Goal: Task Accomplishment & Management: Use online tool/utility

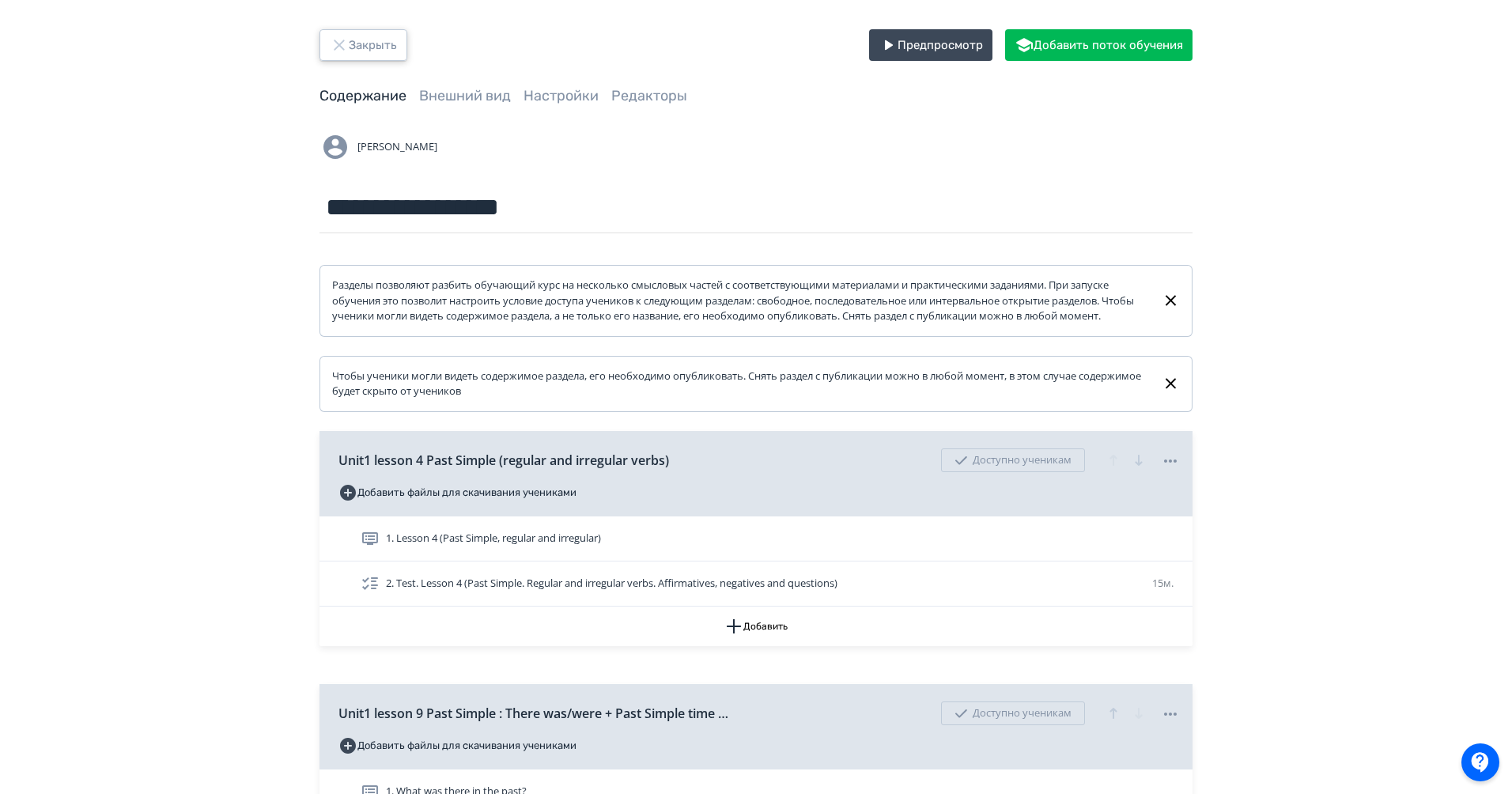
click at [379, 44] on button "Закрыть" at bounding box center [363, 44] width 88 height 31
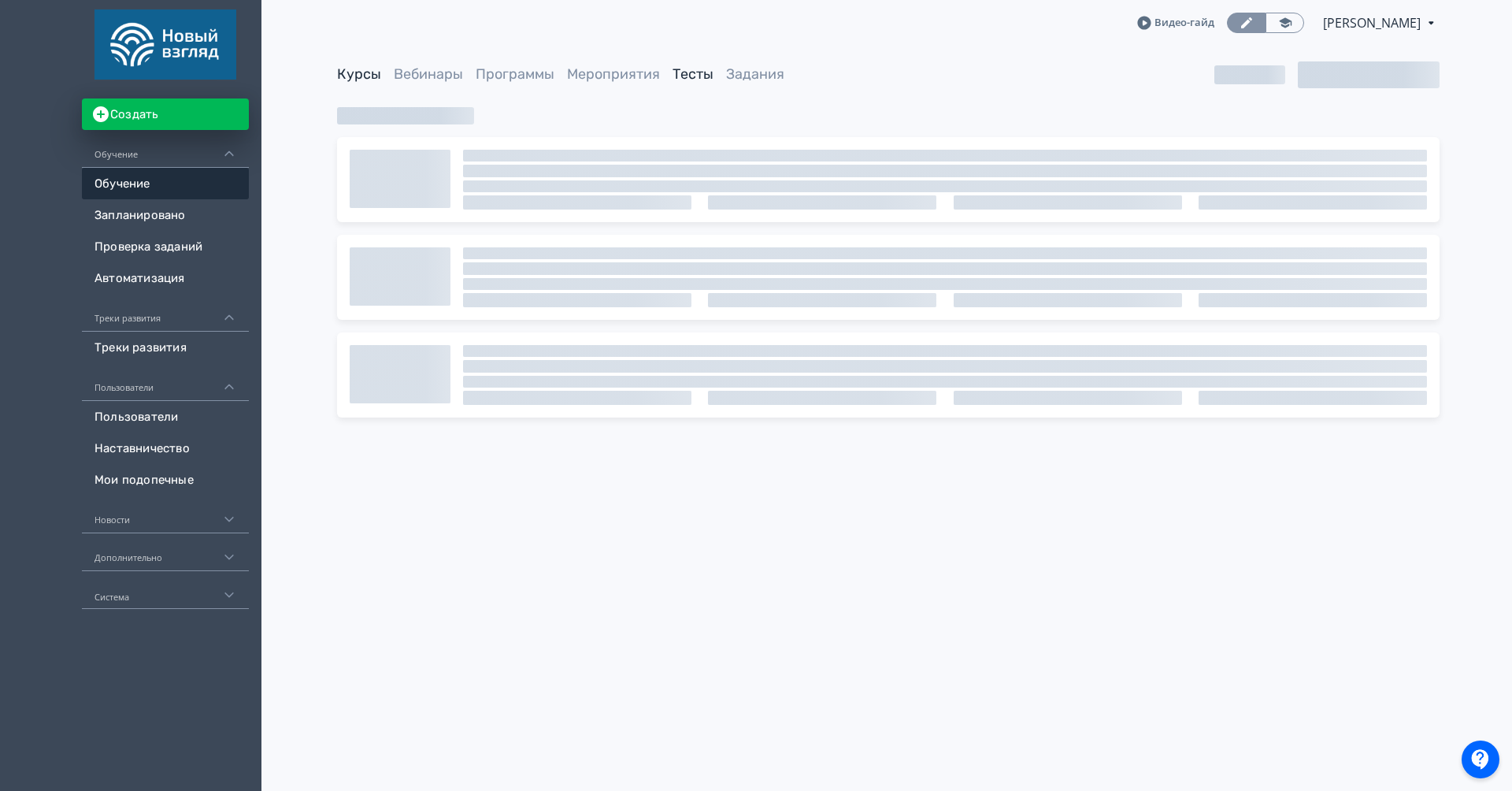
click at [679, 71] on link "Тесты" at bounding box center [692, 74] width 41 height 18
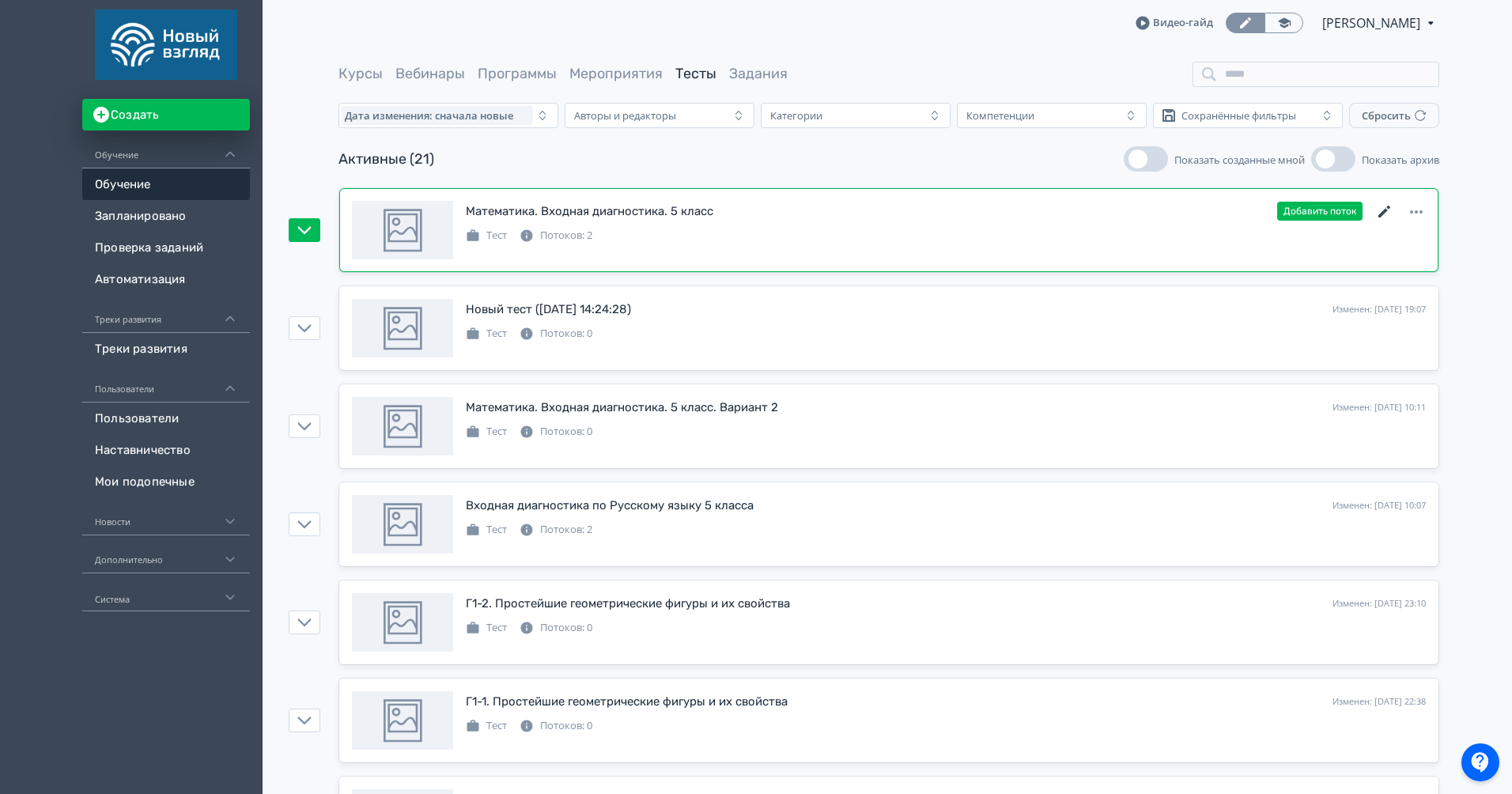
click at [1382, 217] on icon at bounding box center [1385, 212] width 19 height 19
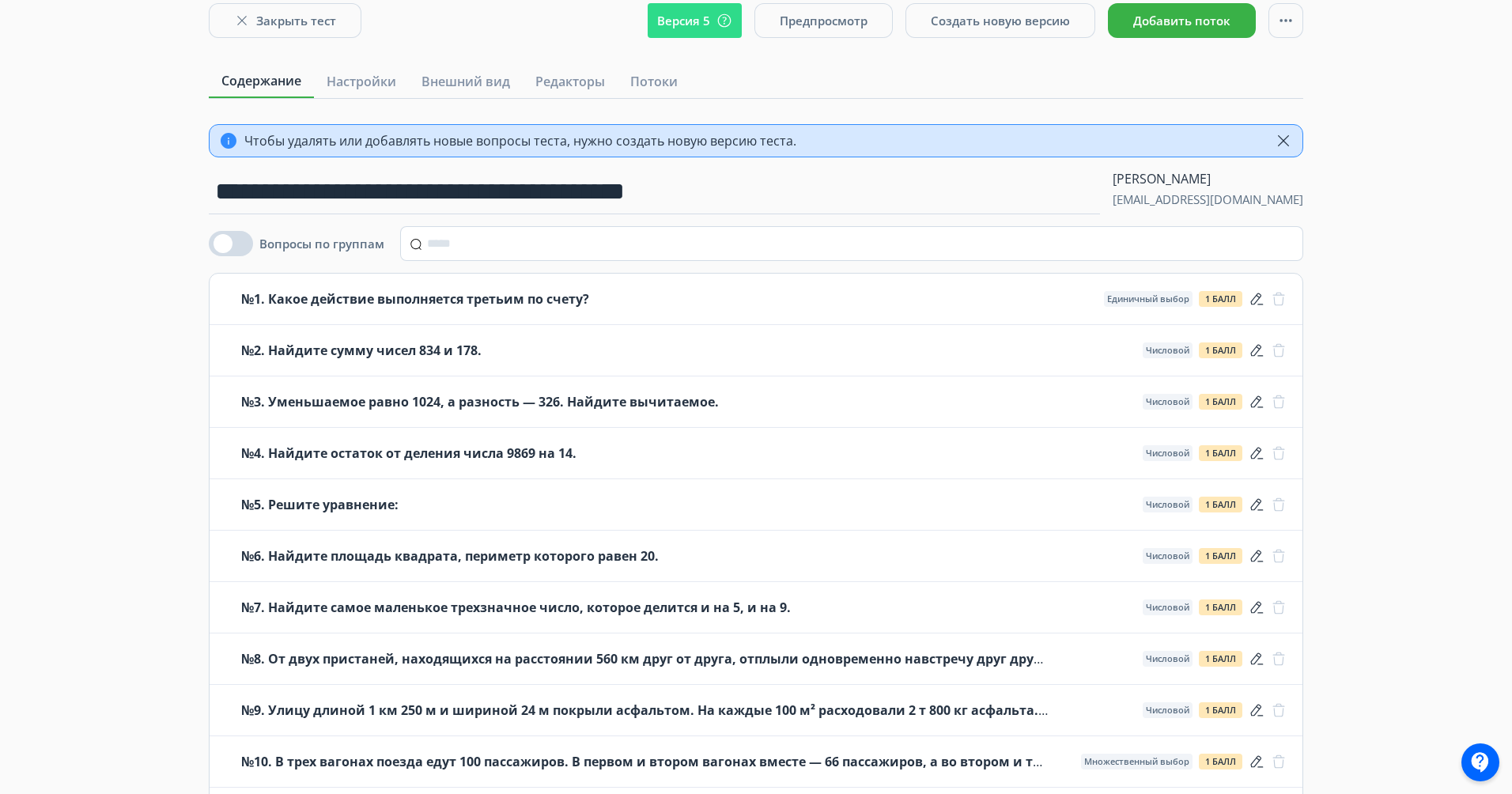
scroll to position [158, 0]
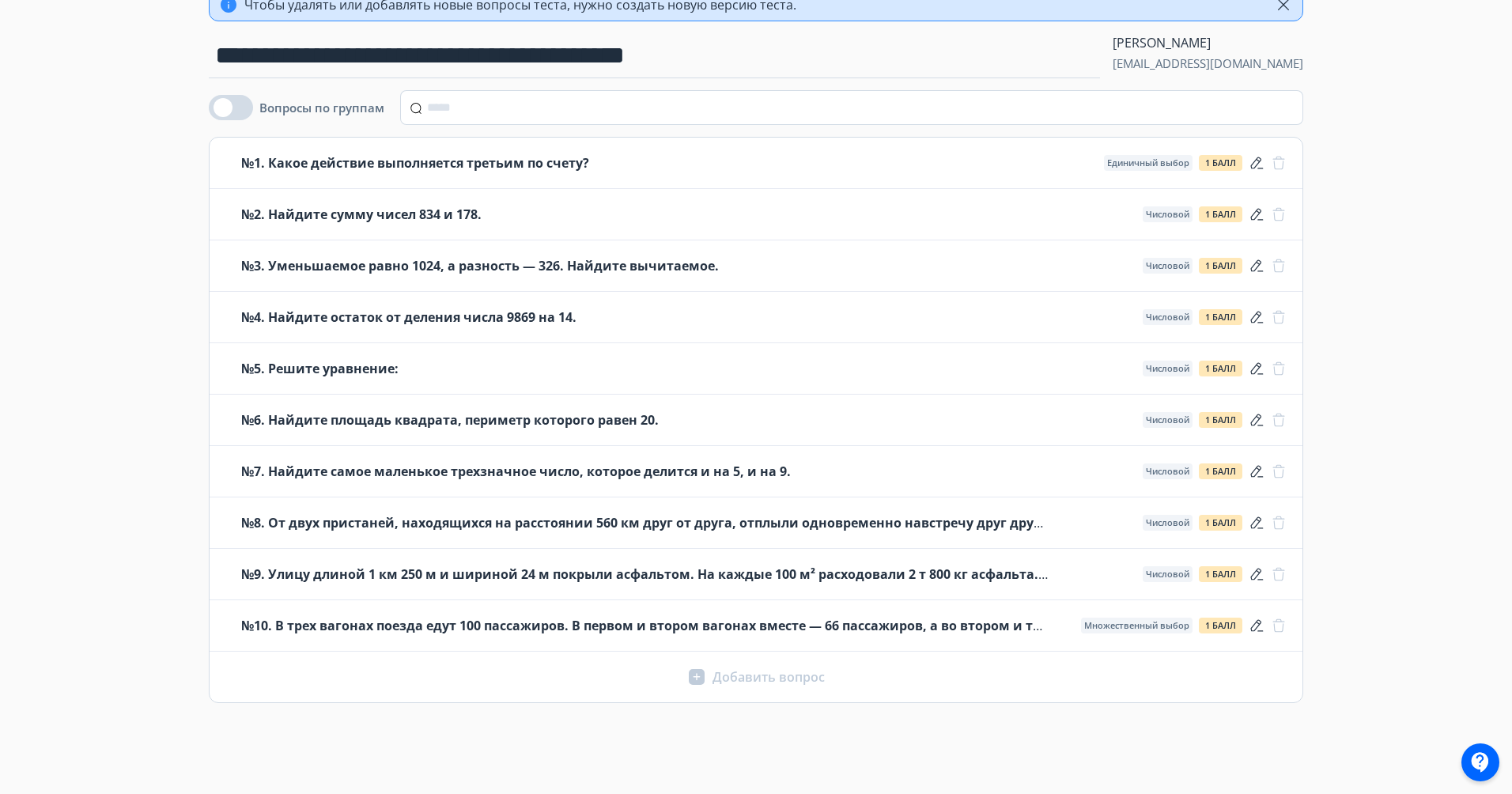
drag, startPoint x: 796, startPoint y: 735, endPoint x: 796, endPoint y: 716, distance: 19.0
click at [796, 735] on div "**********" at bounding box center [756, 318] width 1512 height 952
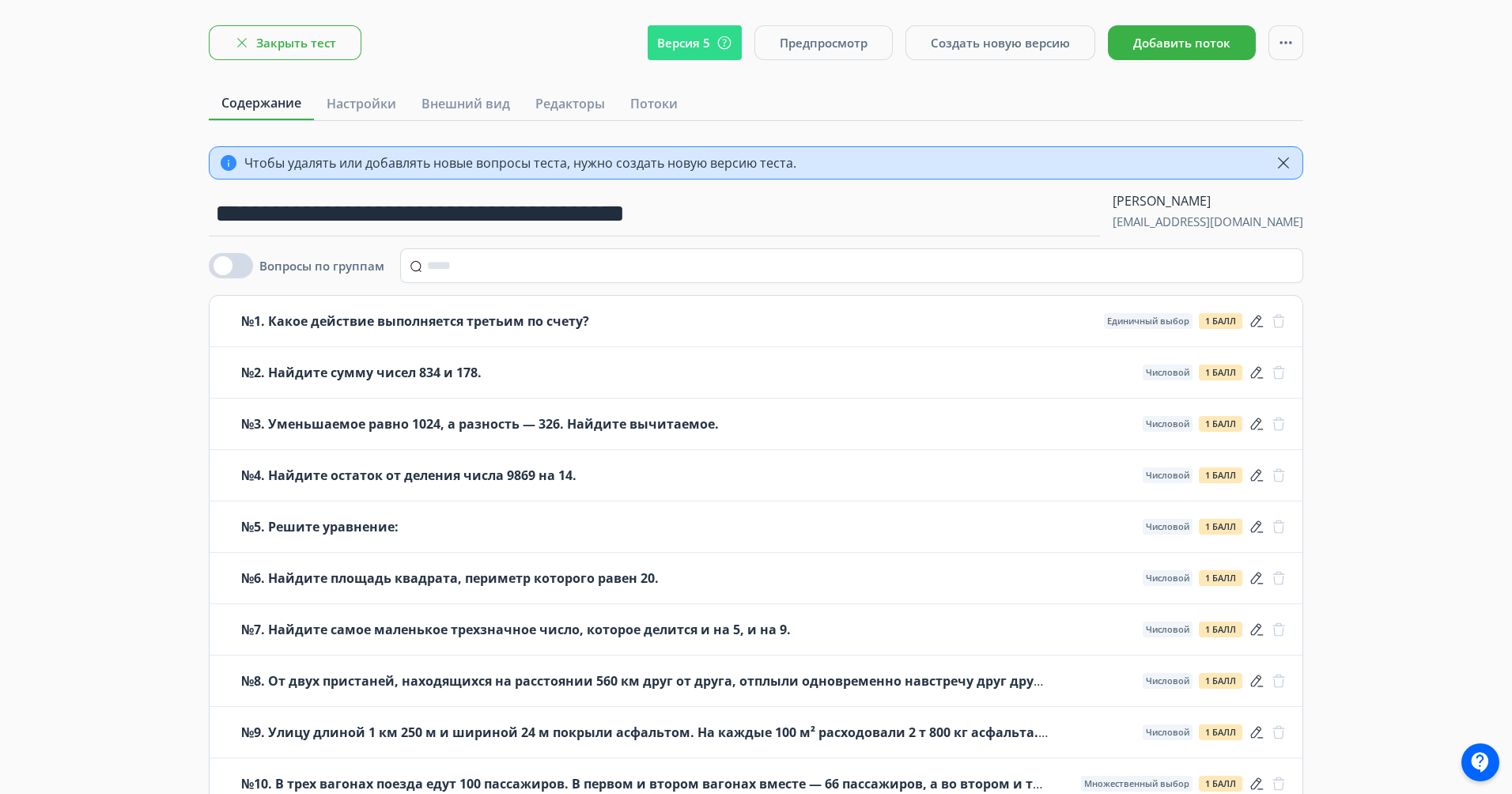
click at [308, 38] on button "Закрыть тест" at bounding box center [284, 42] width 152 height 35
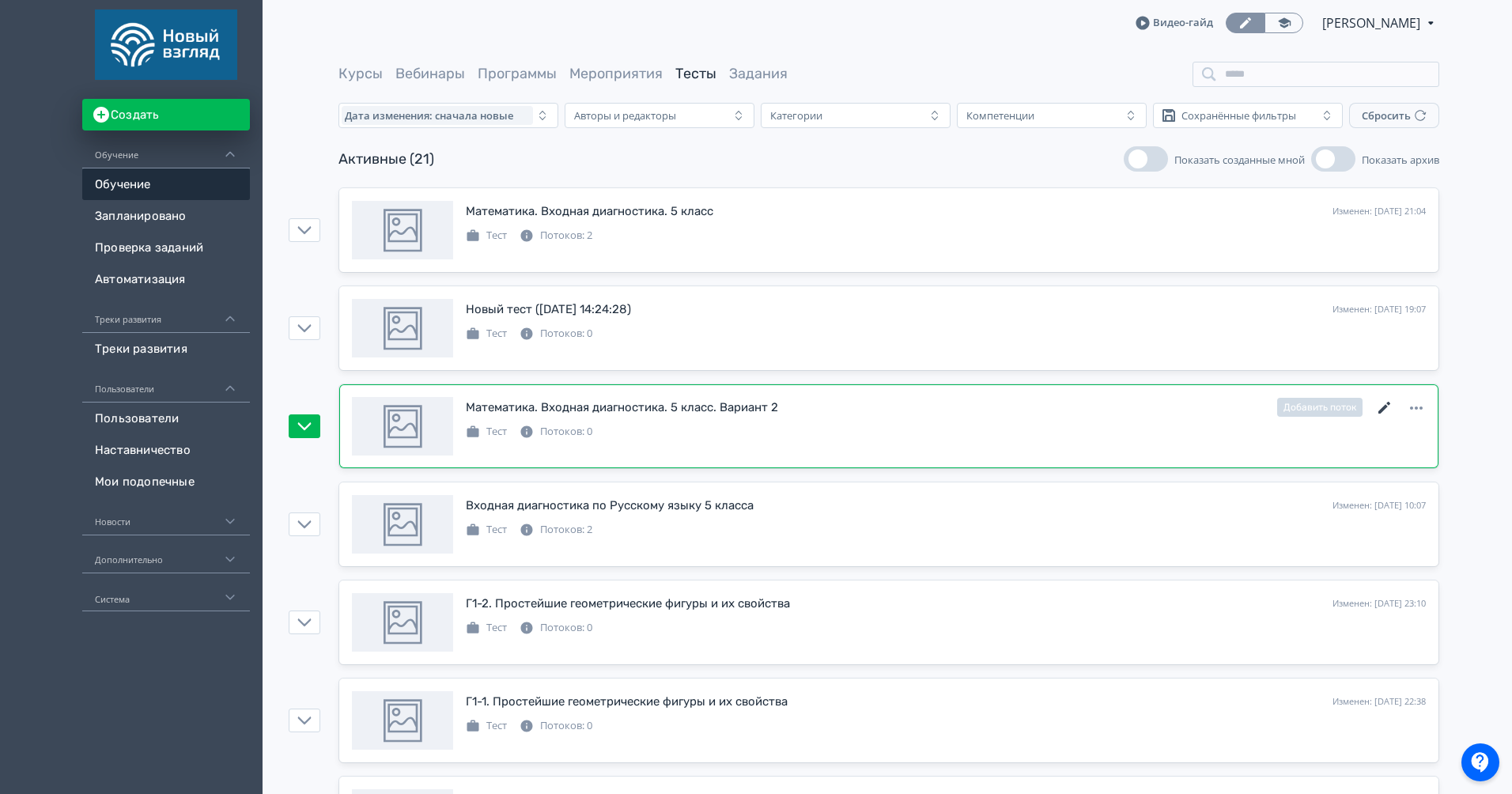
click at [1388, 407] on icon at bounding box center [1385, 408] width 19 height 19
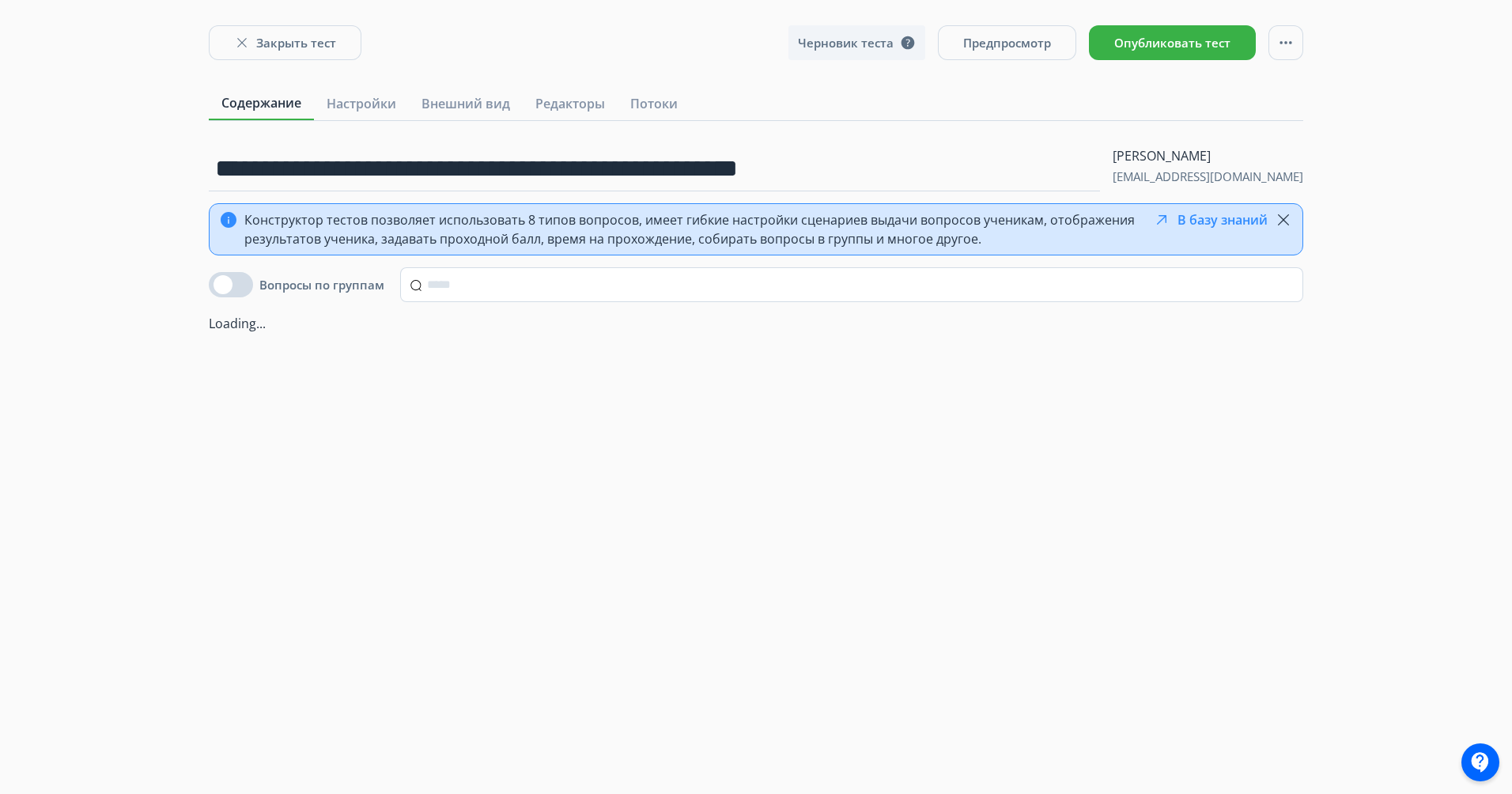
scroll to position [177, 0]
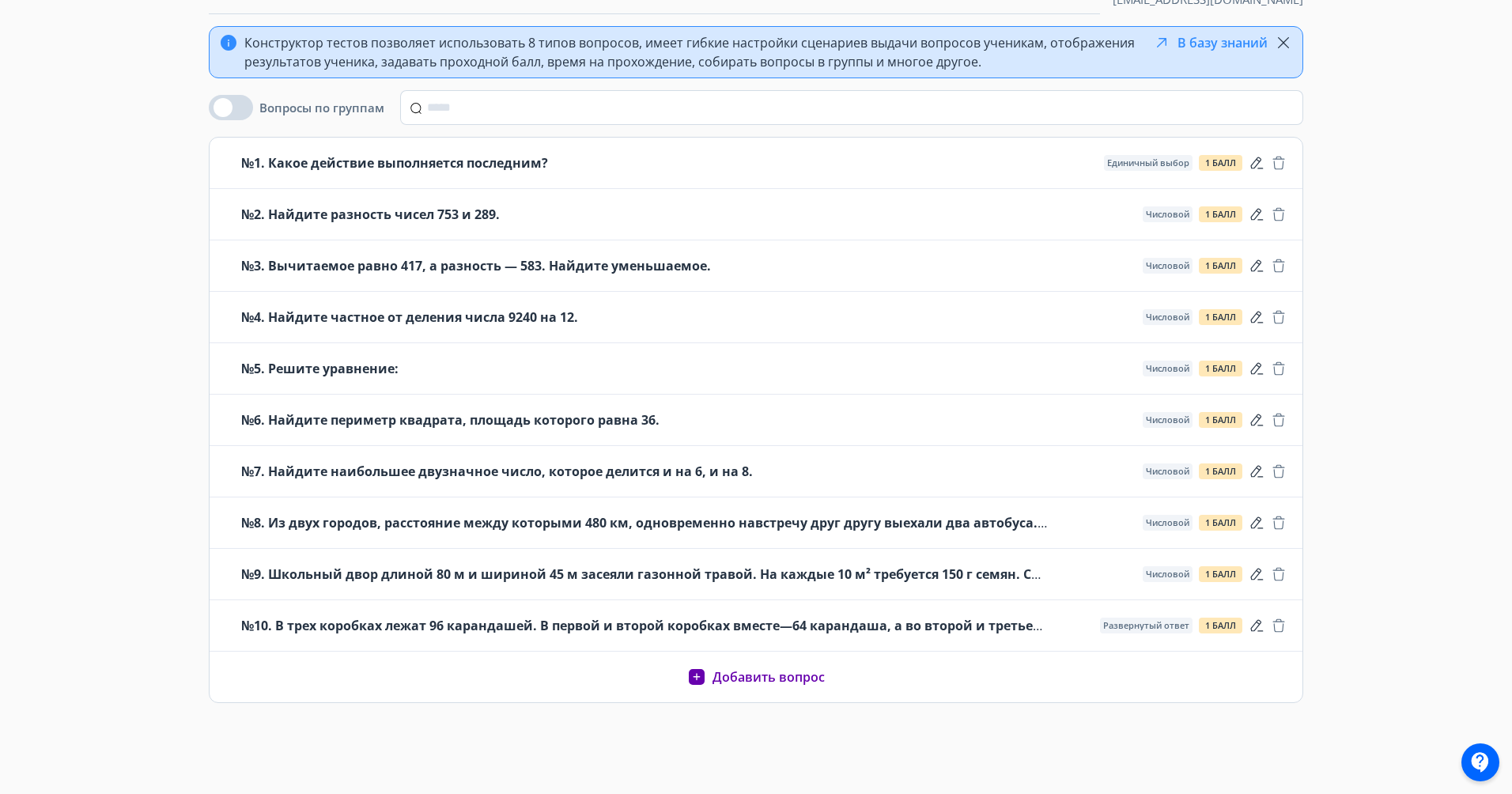
click at [757, 684] on button "Добавить вопрос" at bounding box center [756, 677] width 138 height 19
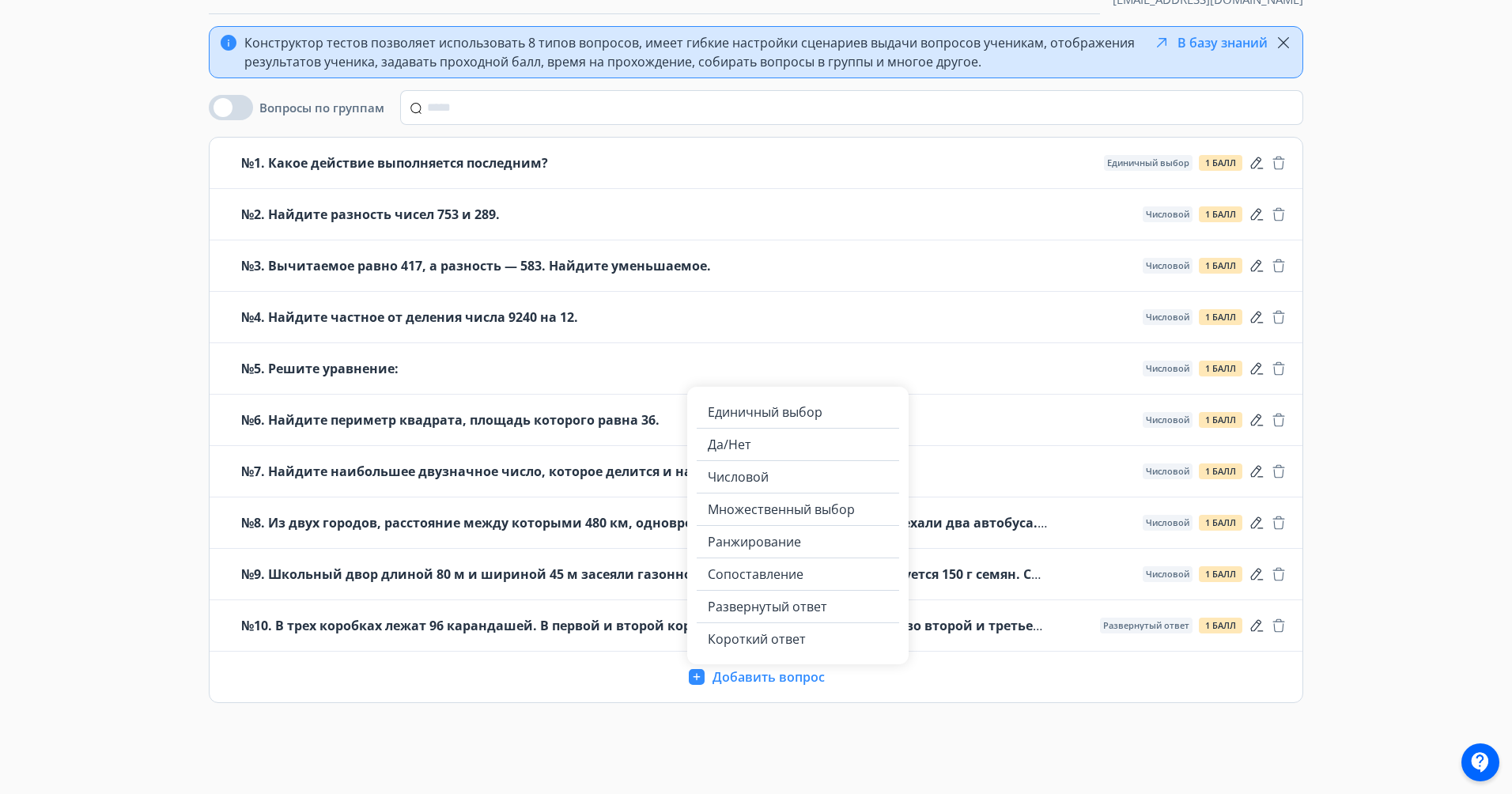
click at [1473, 573] on div "**********" at bounding box center [756, 308] width 1512 height 971
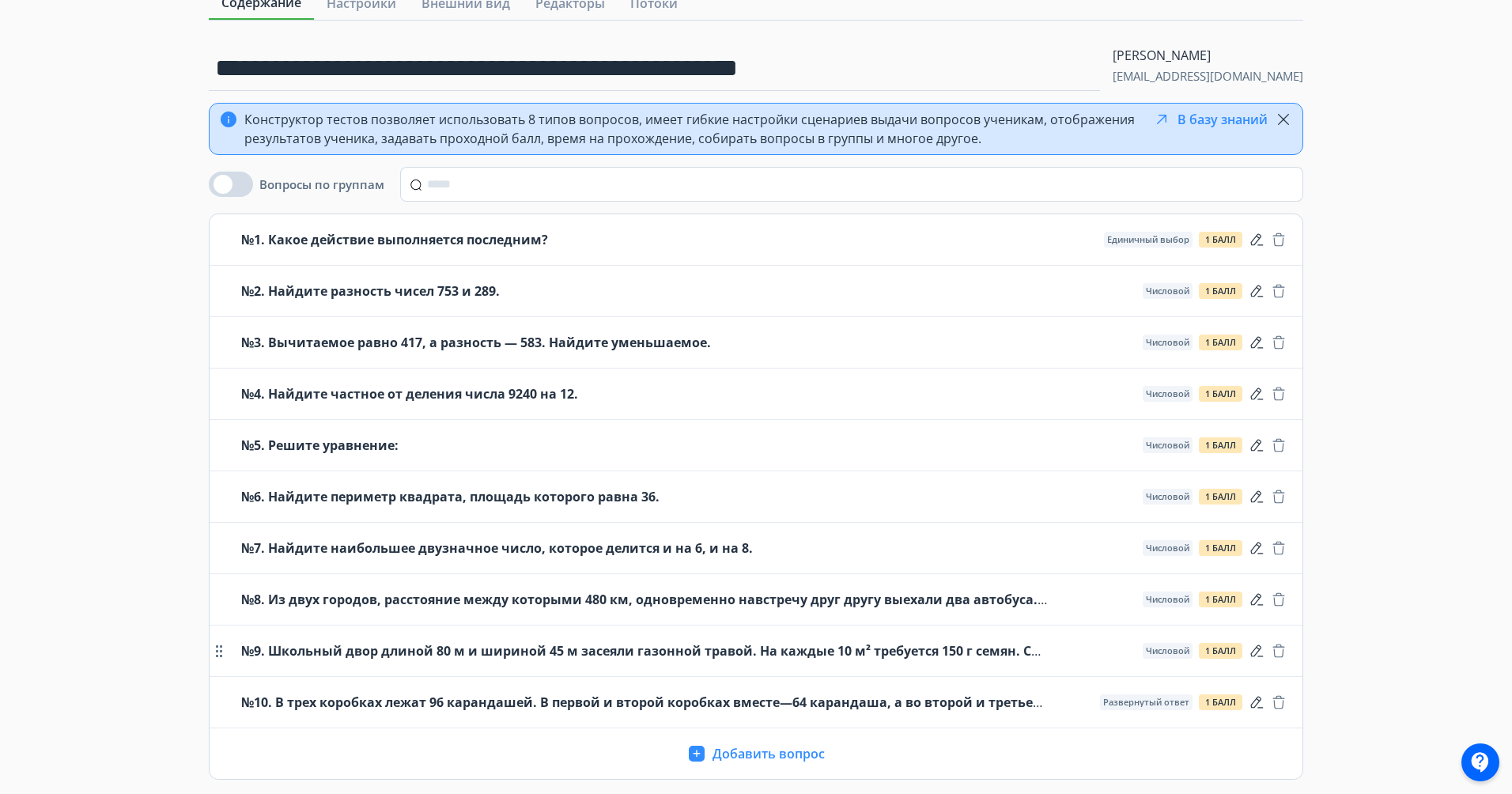
scroll to position [123, 0]
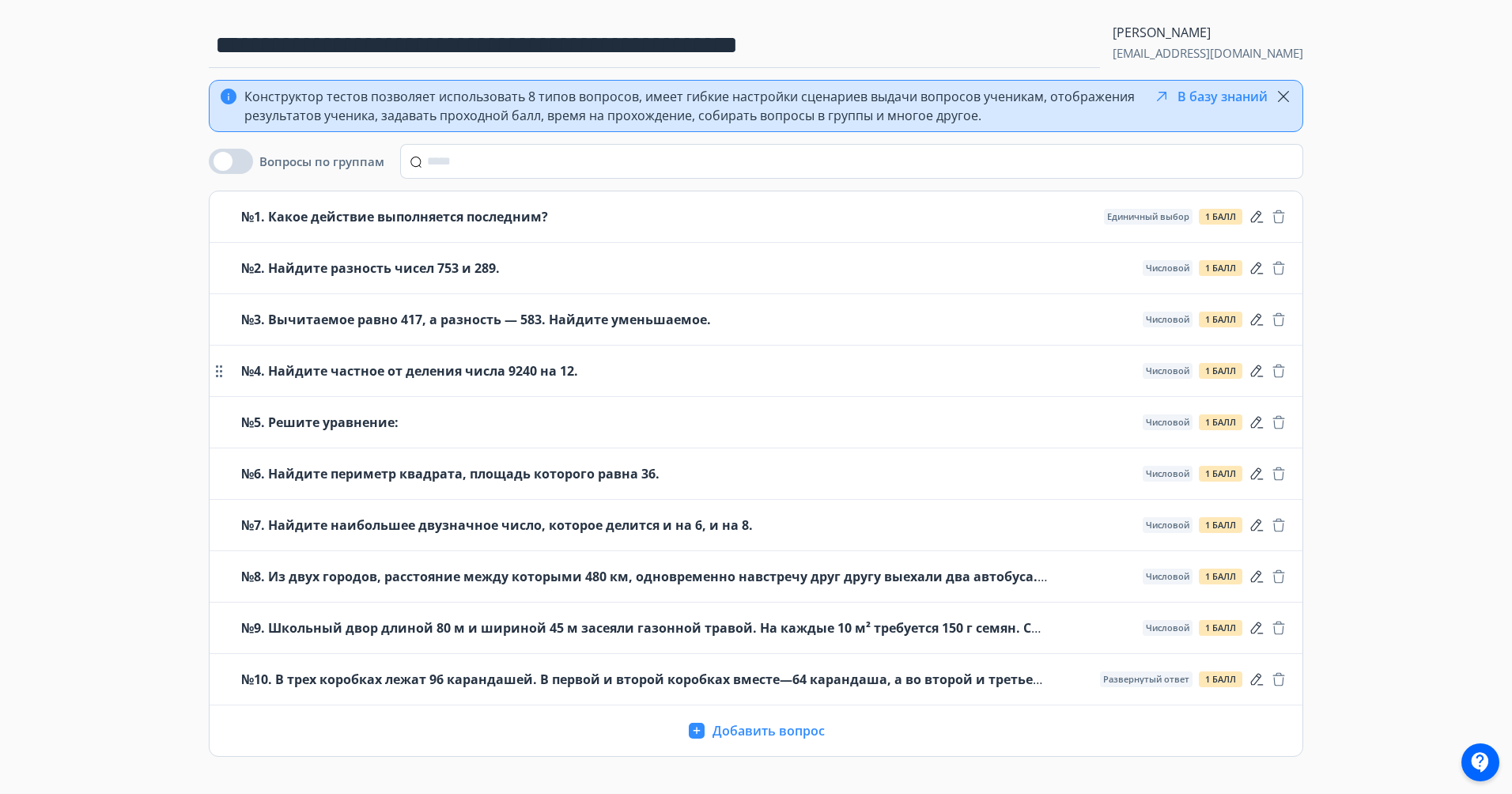
click at [220, 369] on icon at bounding box center [219, 371] width 19 height 19
click at [99, 386] on div "**********" at bounding box center [756, 362] width 1512 height 971
click at [1261, 372] on icon "button" at bounding box center [1257, 371] width 16 height 16
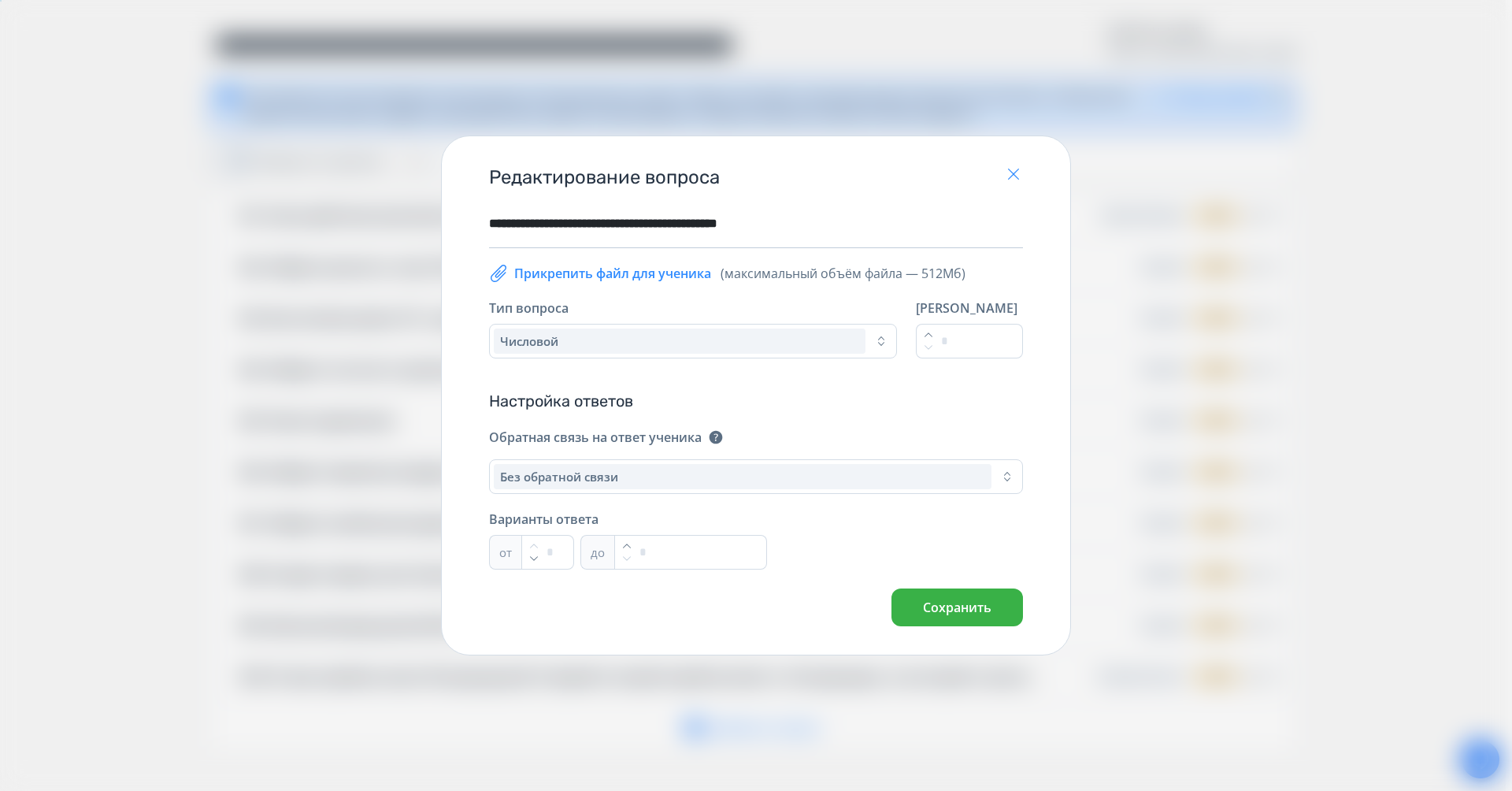
click at [1012, 168] on icon "button" at bounding box center [1014, 174] width 19 height 19
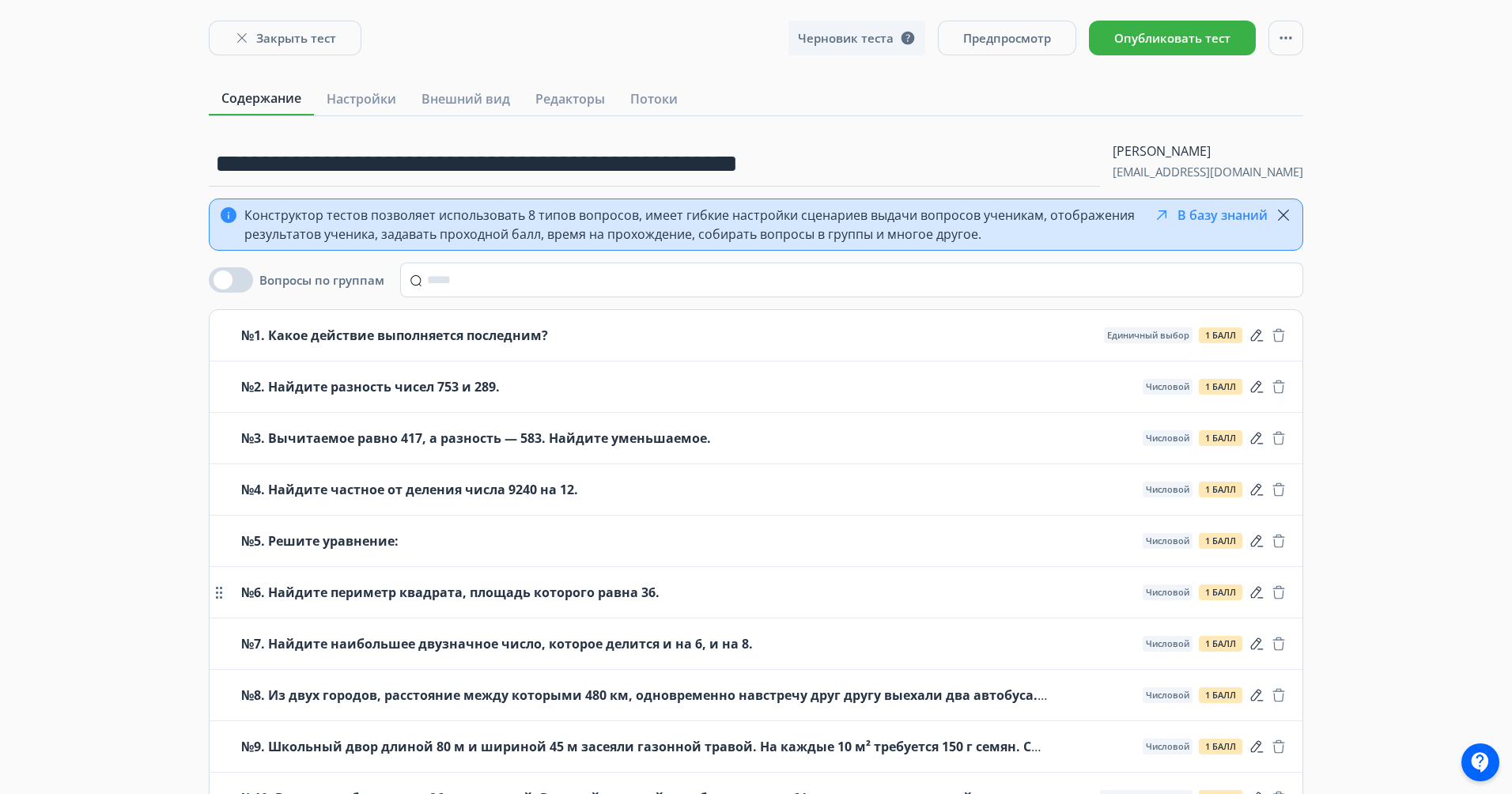
scroll to position [0, 0]
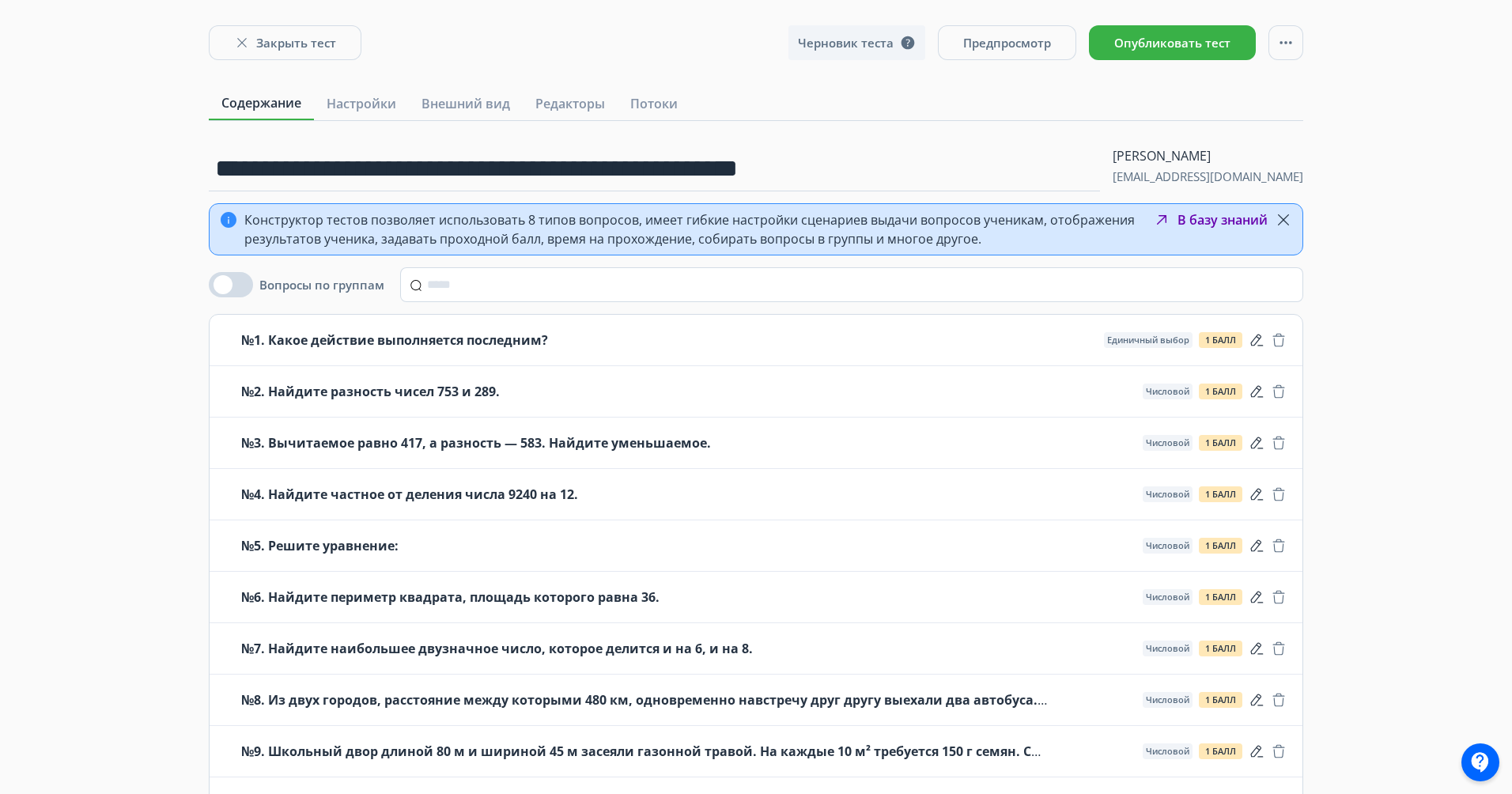
click at [1203, 220] on button "В базу знаний" at bounding box center [1209, 220] width 115 height 19
click at [301, 55] on button "Закрыть тест" at bounding box center [284, 42] width 152 height 35
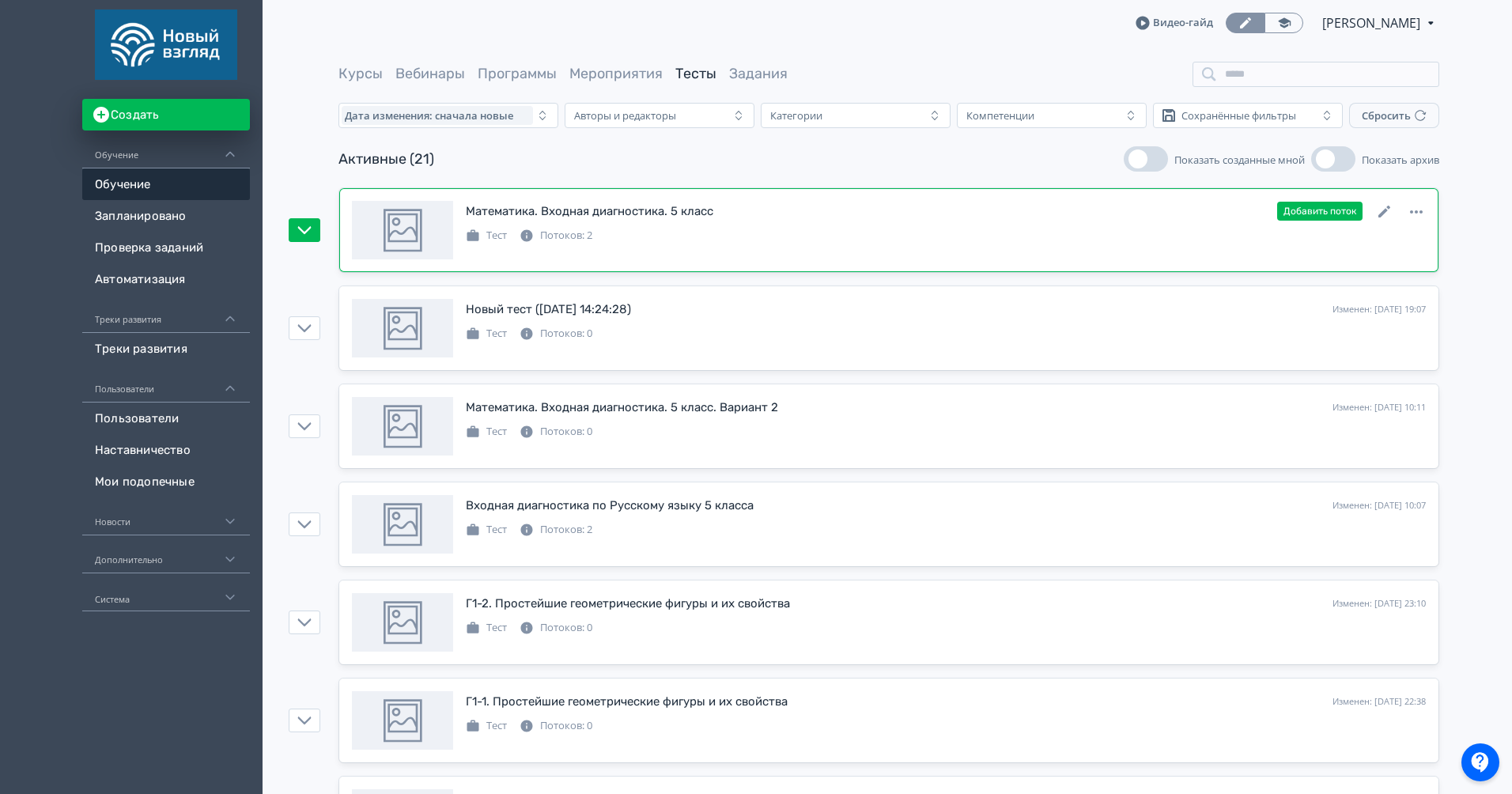
click at [800, 215] on div "Математика. Входная диагностика. 5 класс Изменен: 26.08.2025 в 21:04 Добавить п…" at bounding box center [946, 211] width 960 height 21
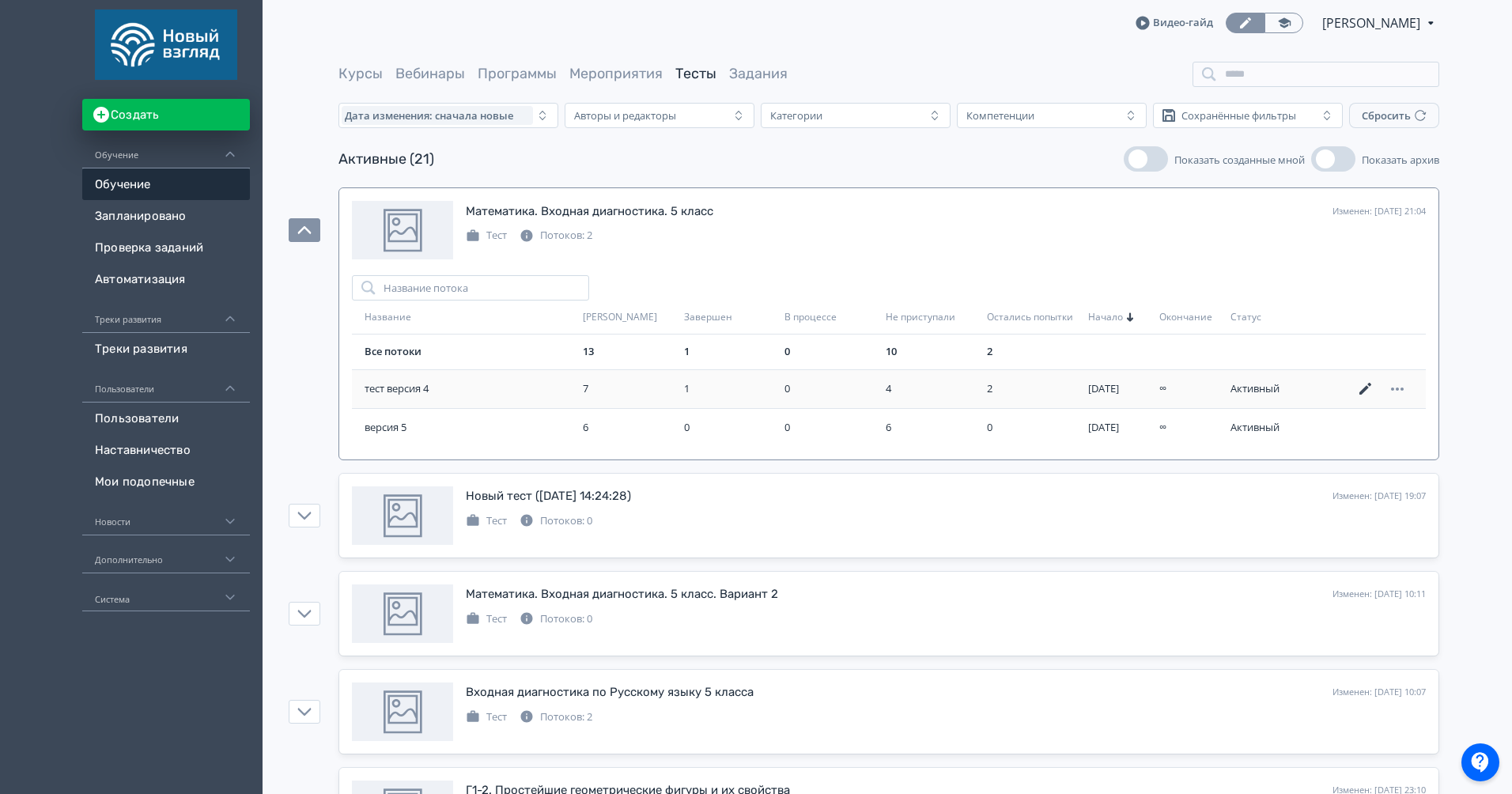
click at [1366, 391] on icon at bounding box center [1366, 389] width 19 height 19
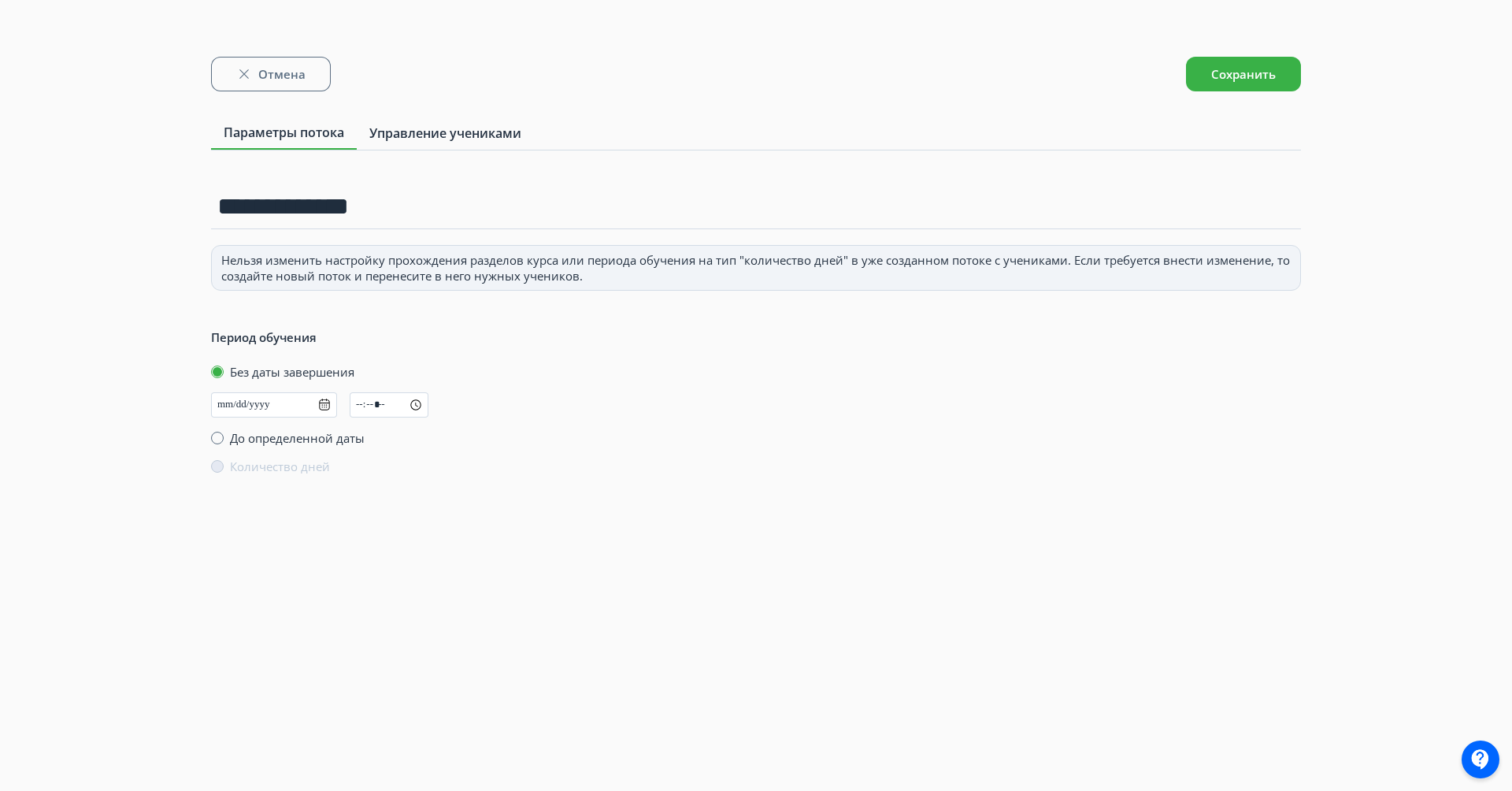
click at [428, 141] on span "Управление учениками" at bounding box center [444, 133] width 152 height 19
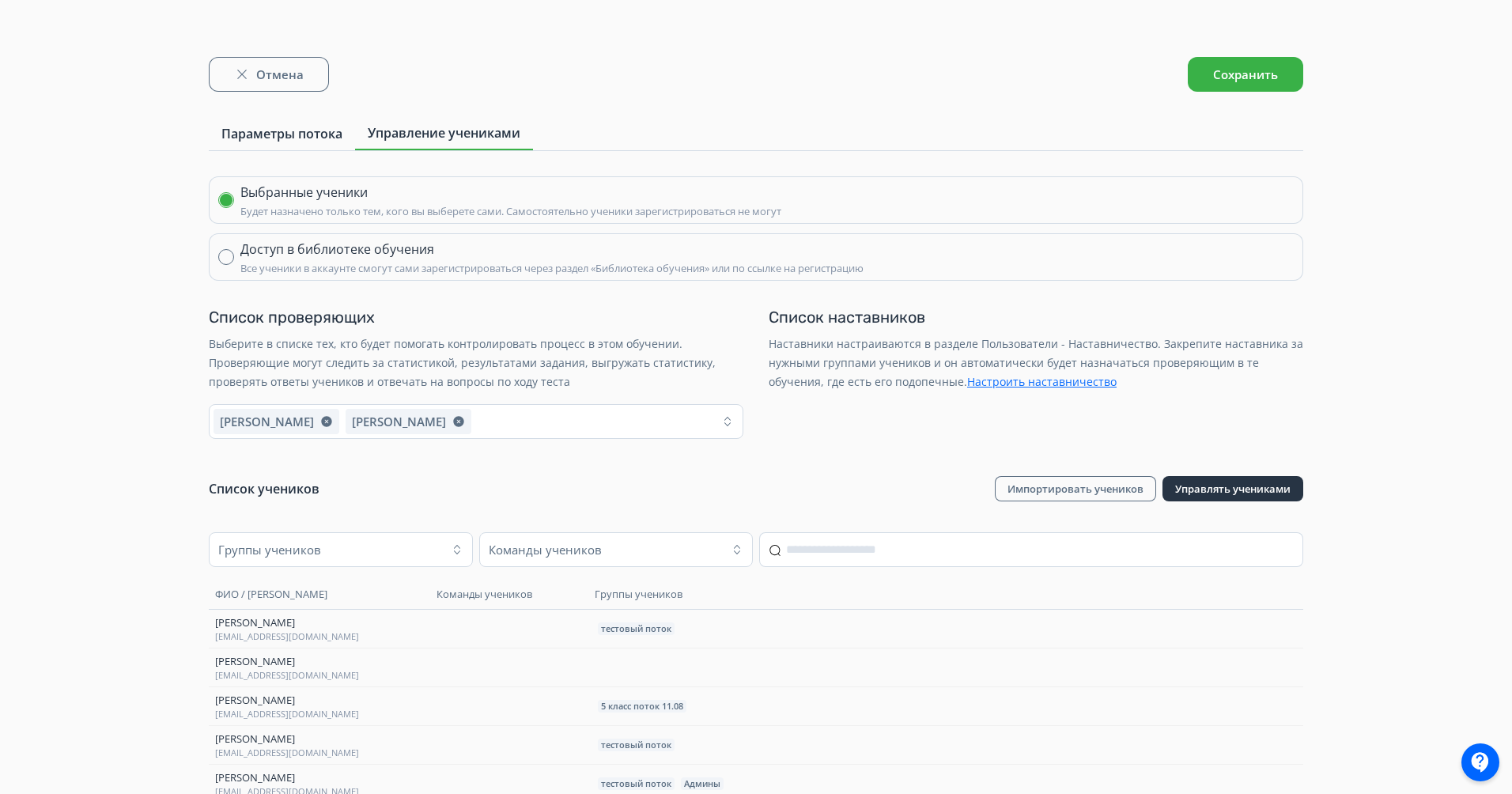
click at [280, 124] on span "Параметры потока" at bounding box center [282, 134] width 121 height 19
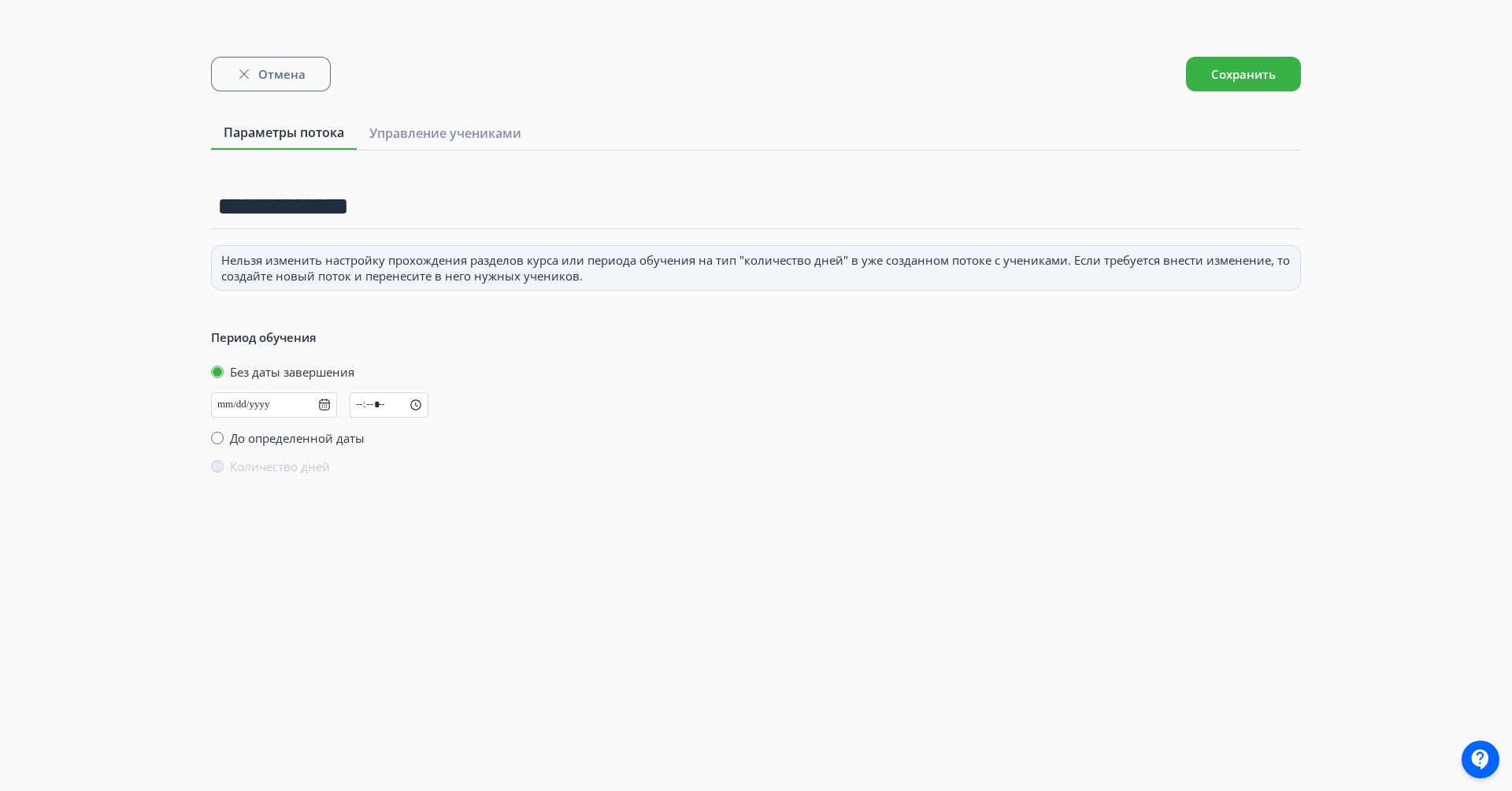
click at [265, 46] on div "Отмена Сохранить" at bounding box center [756, 71] width 1090 height 91
click at [277, 63] on button "Отмена" at bounding box center [270, 74] width 120 height 34
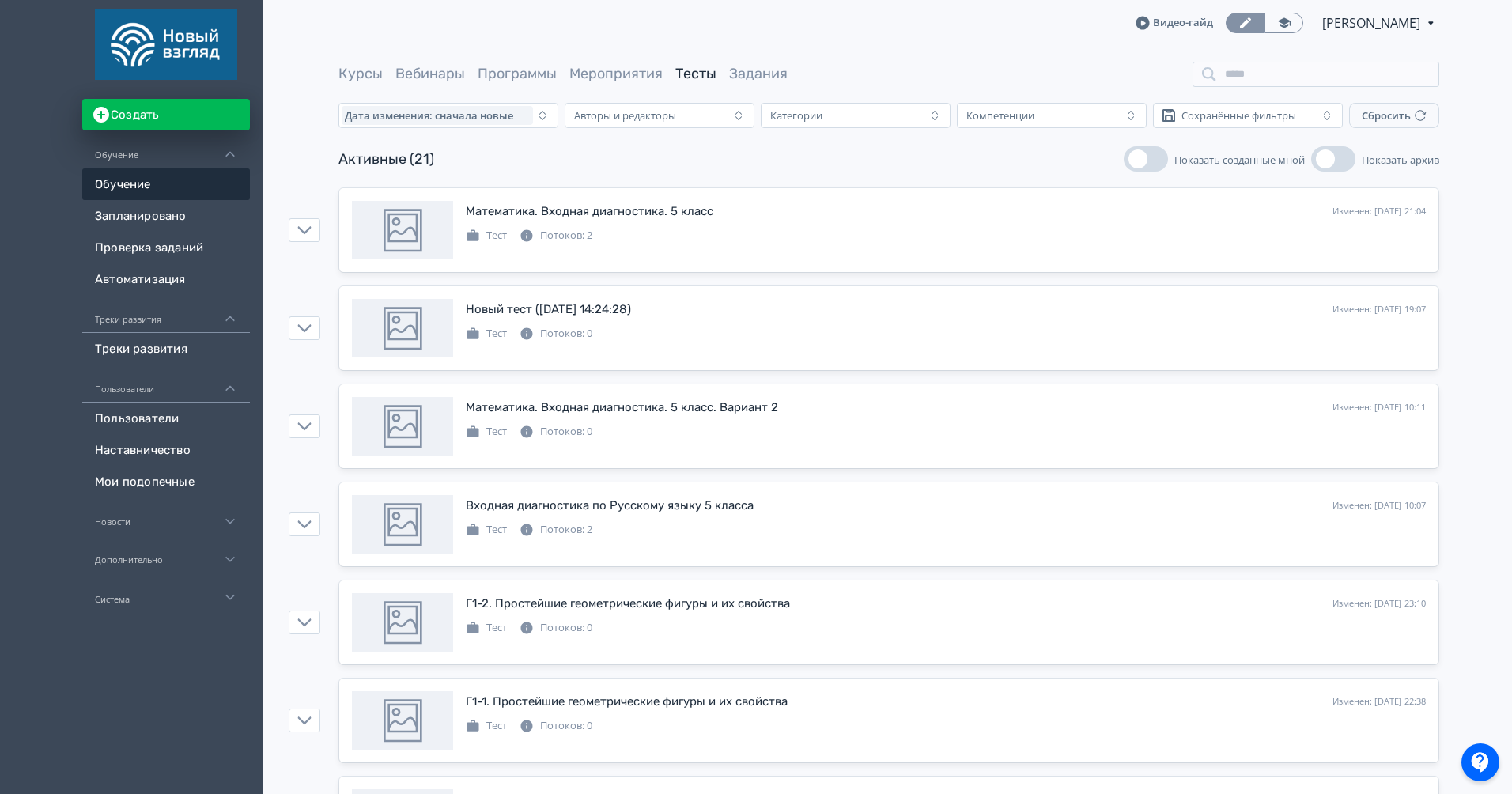
click at [753, 77] on link "Задания" at bounding box center [758, 74] width 59 height 18
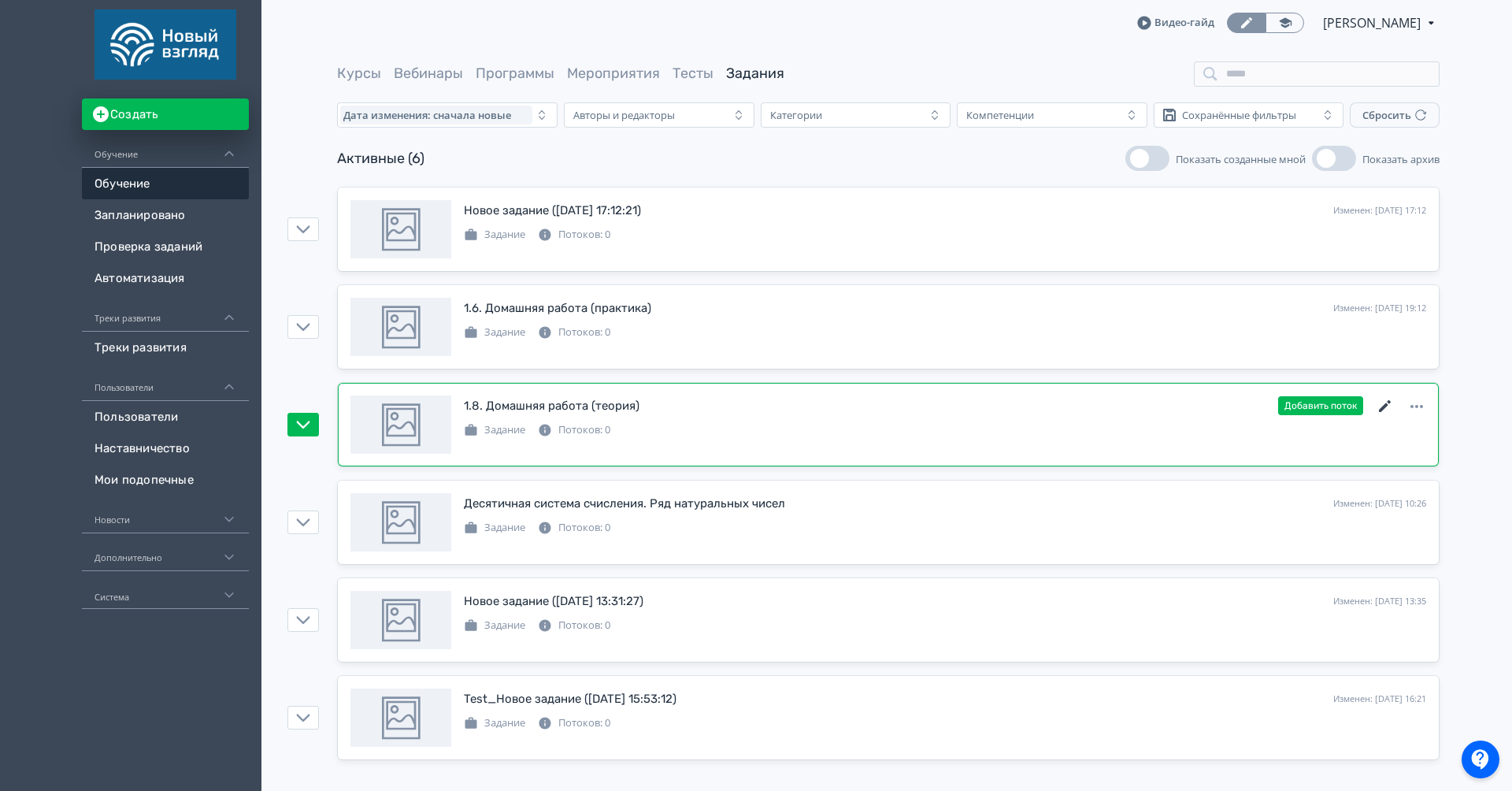
click at [1391, 402] on icon at bounding box center [1385, 407] width 19 height 19
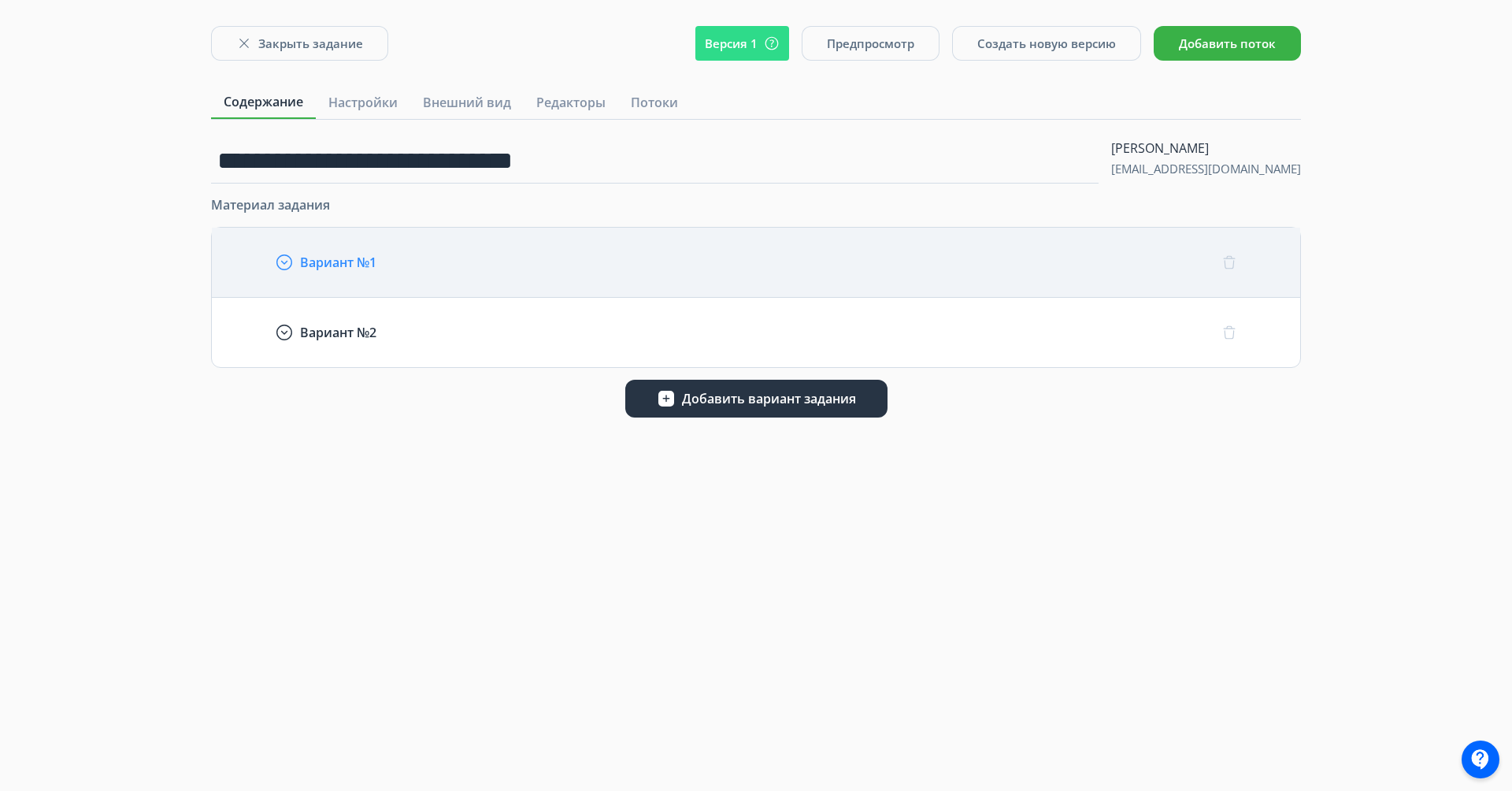
click at [286, 272] on div "Вариант №1" at bounding box center [756, 262] width 1088 height 69
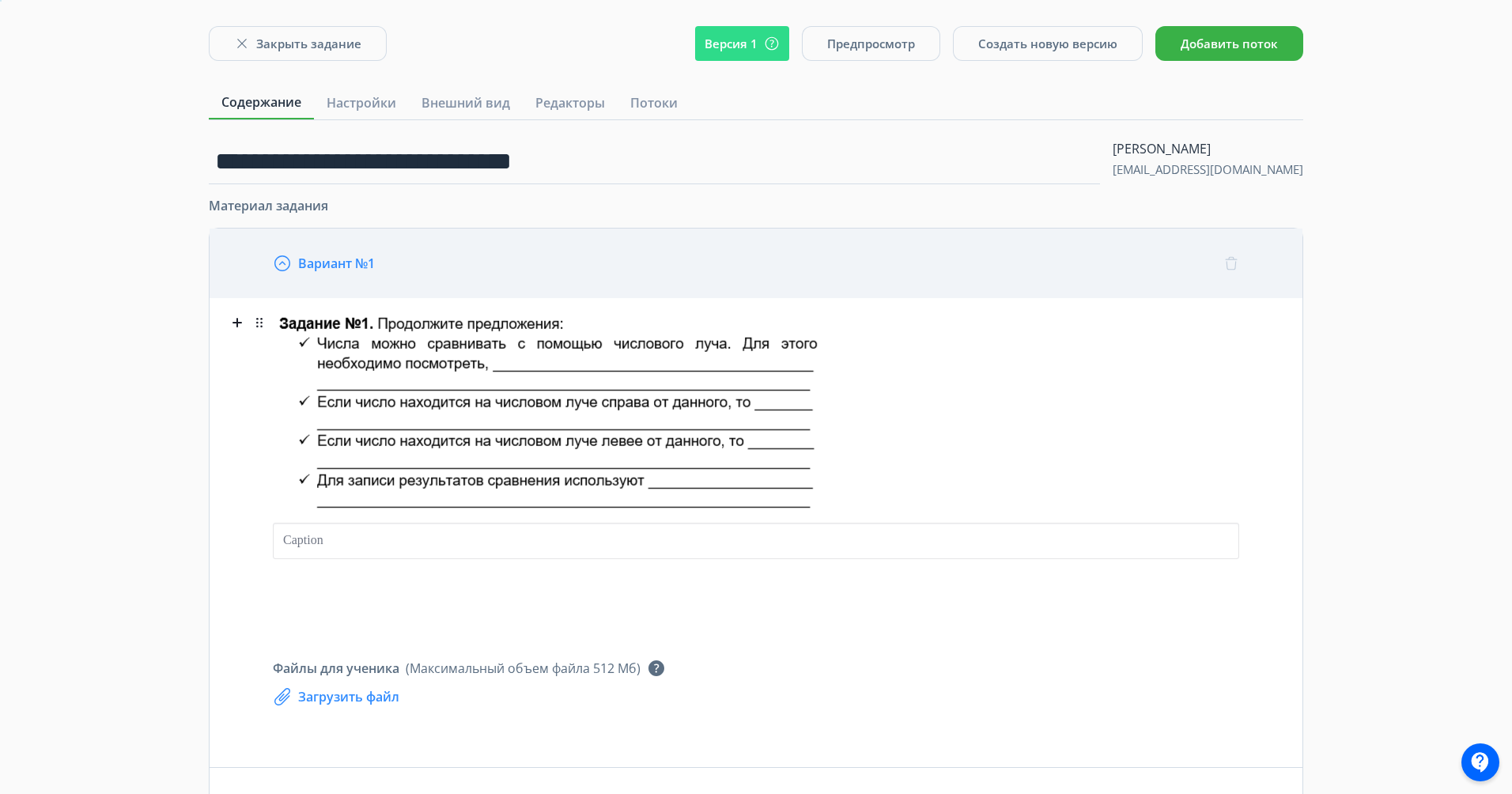
click at [280, 259] on icon "button" at bounding box center [283, 263] width 19 height 19
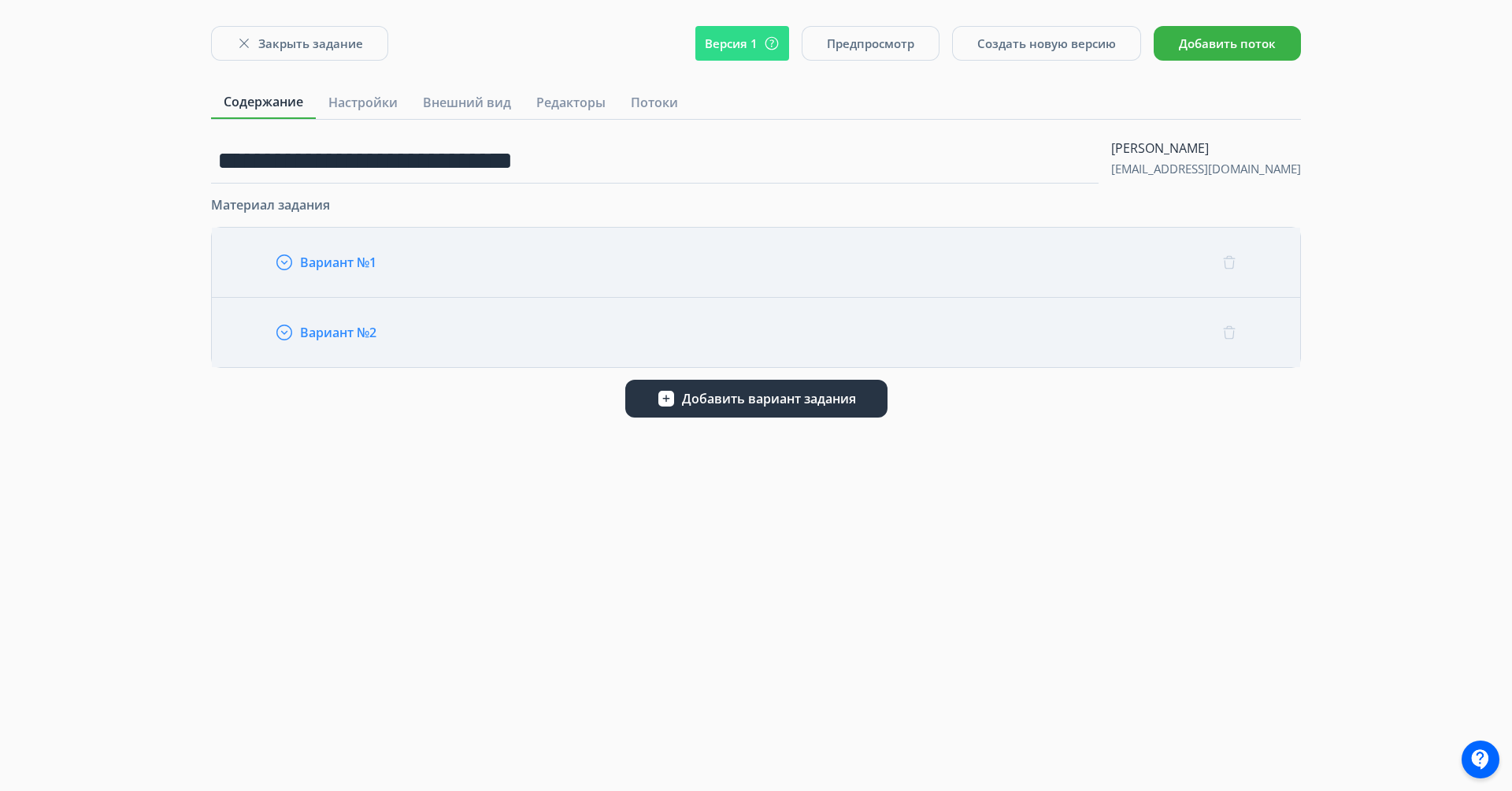
click at [294, 315] on div "Вариант №2" at bounding box center [756, 331] width 1088 height 70
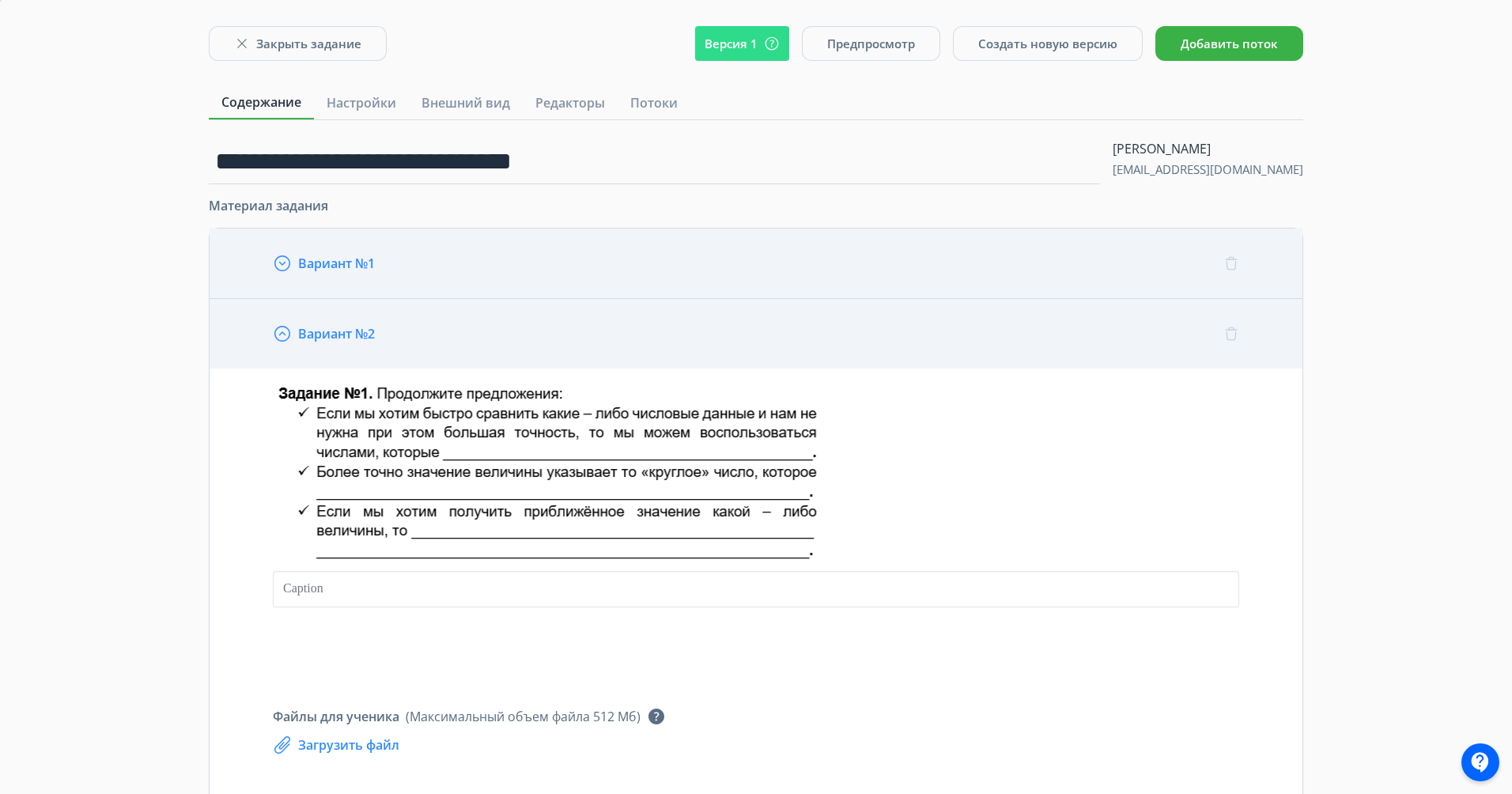
click at [282, 333] on icon "button" at bounding box center [283, 334] width 19 height 19
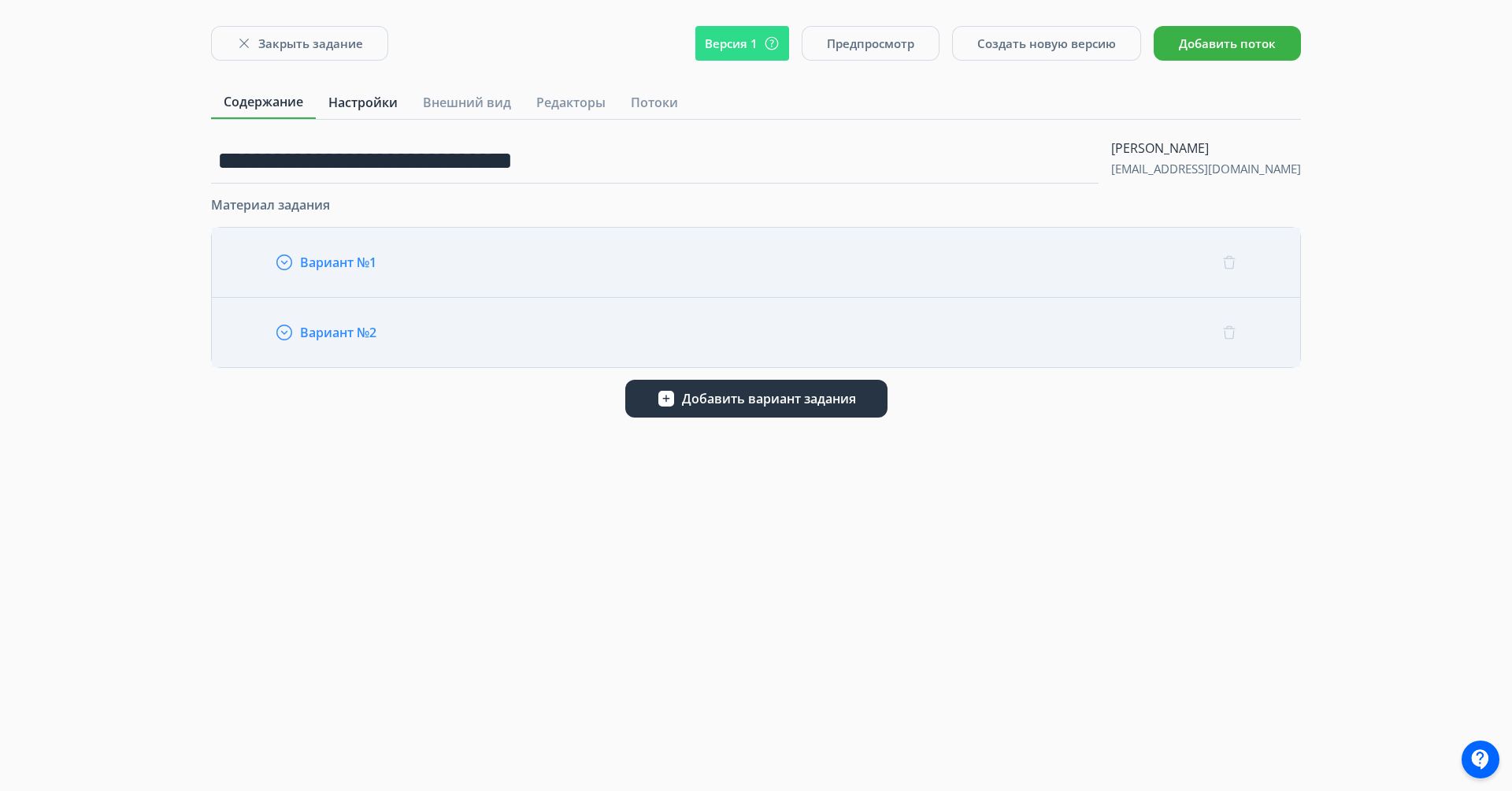
click at [359, 103] on span "Настройки" at bounding box center [363, 103] width 69 height 19
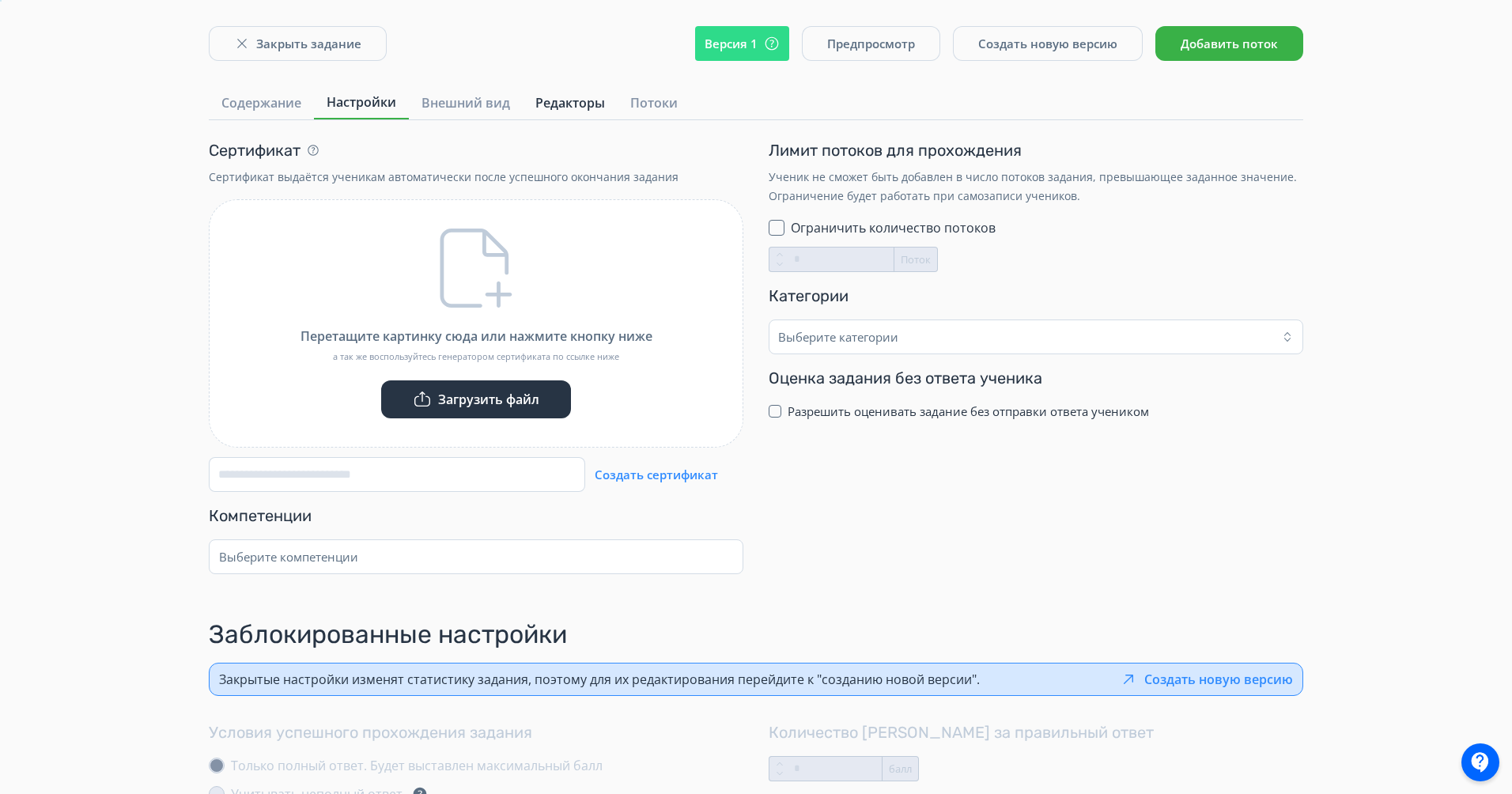
click at [550, 110] on span "Редакторы" at bounding box center [570, 103] width 69 height 19
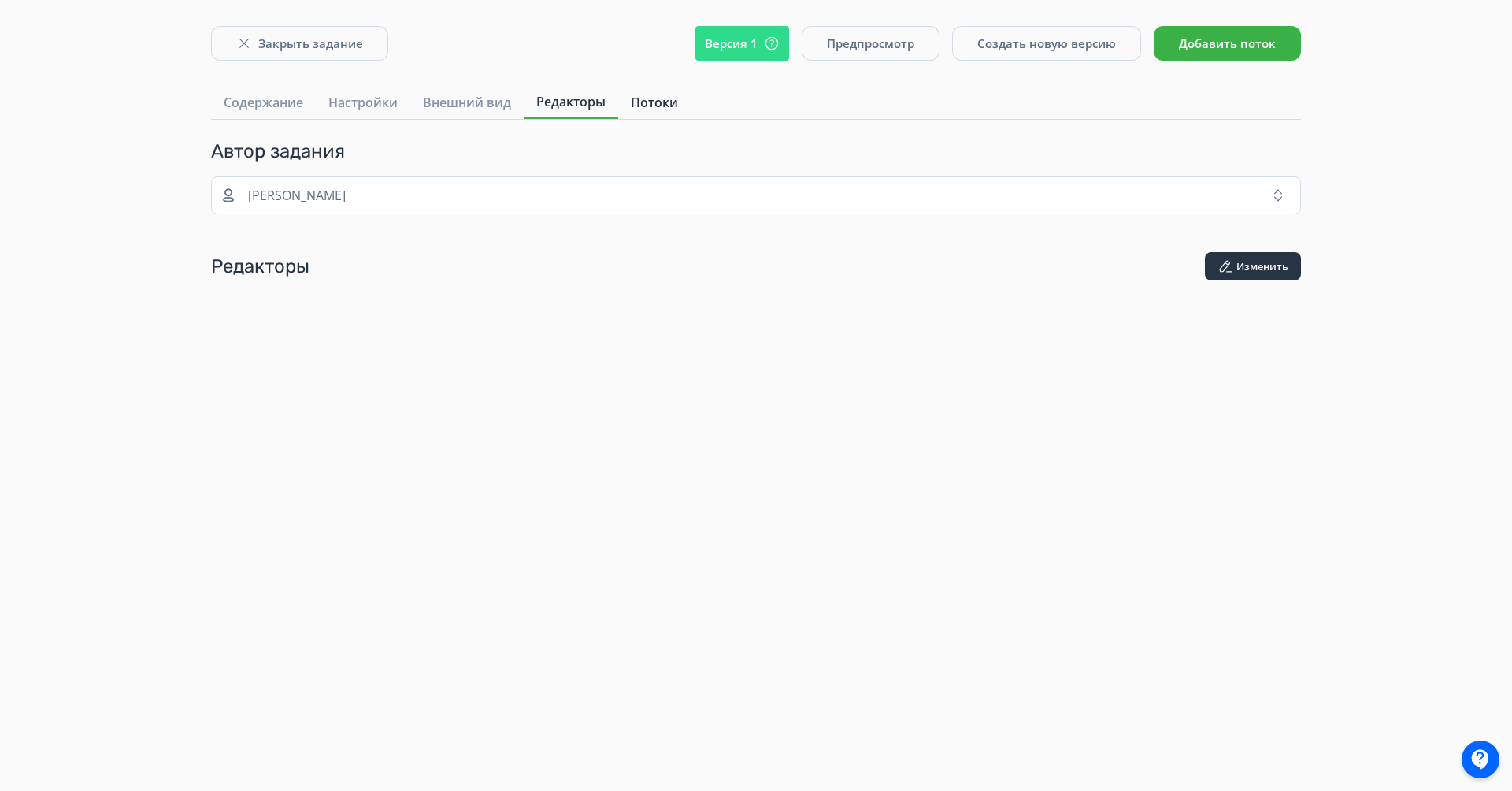
click at [680, 103] on link "Потоки" at bounding box center [655, 102] width 72 height 31
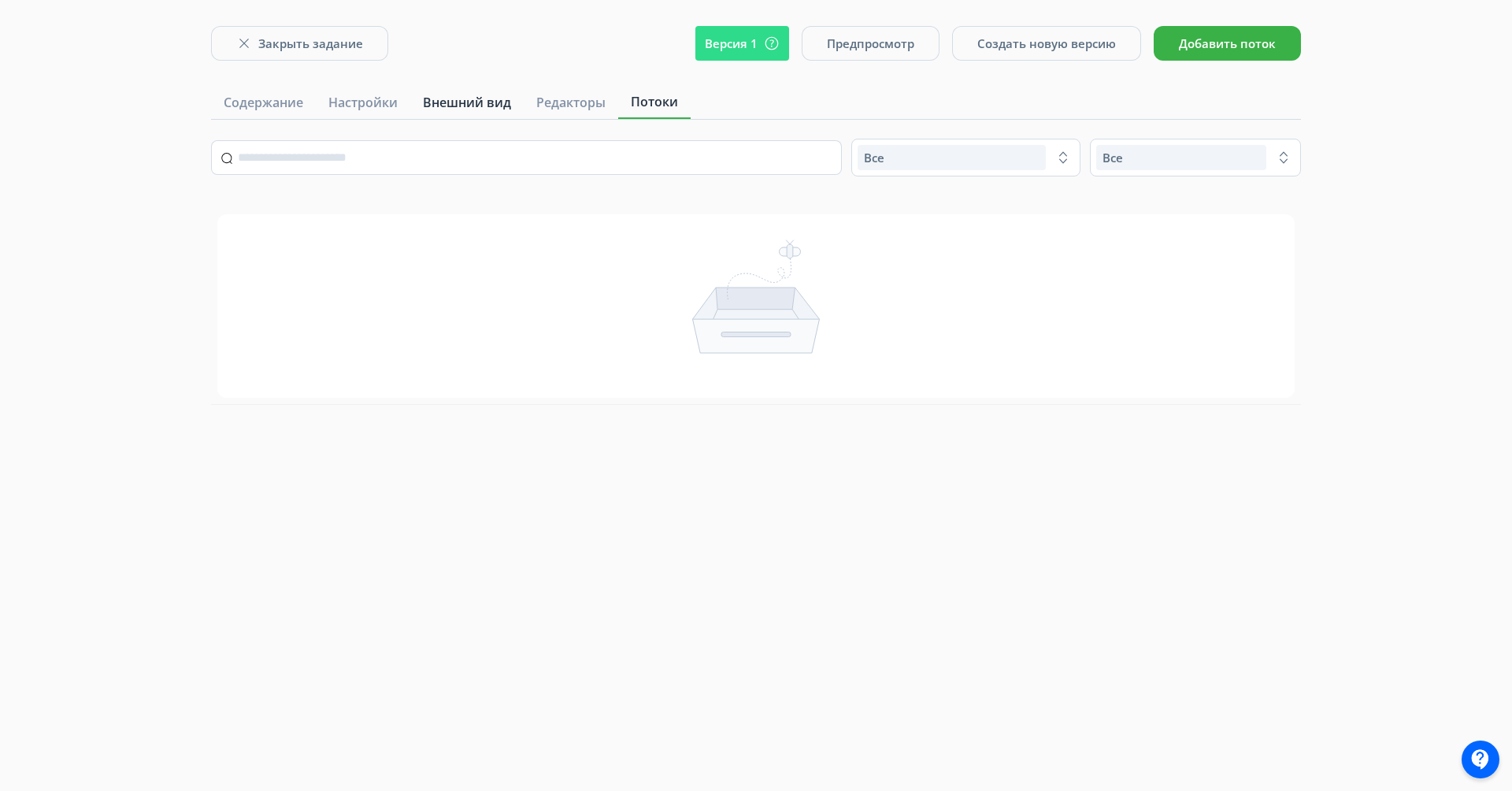
click at [453, 106] on span "Внешний вид" at bounding box center [467, 103] width 88 height 19
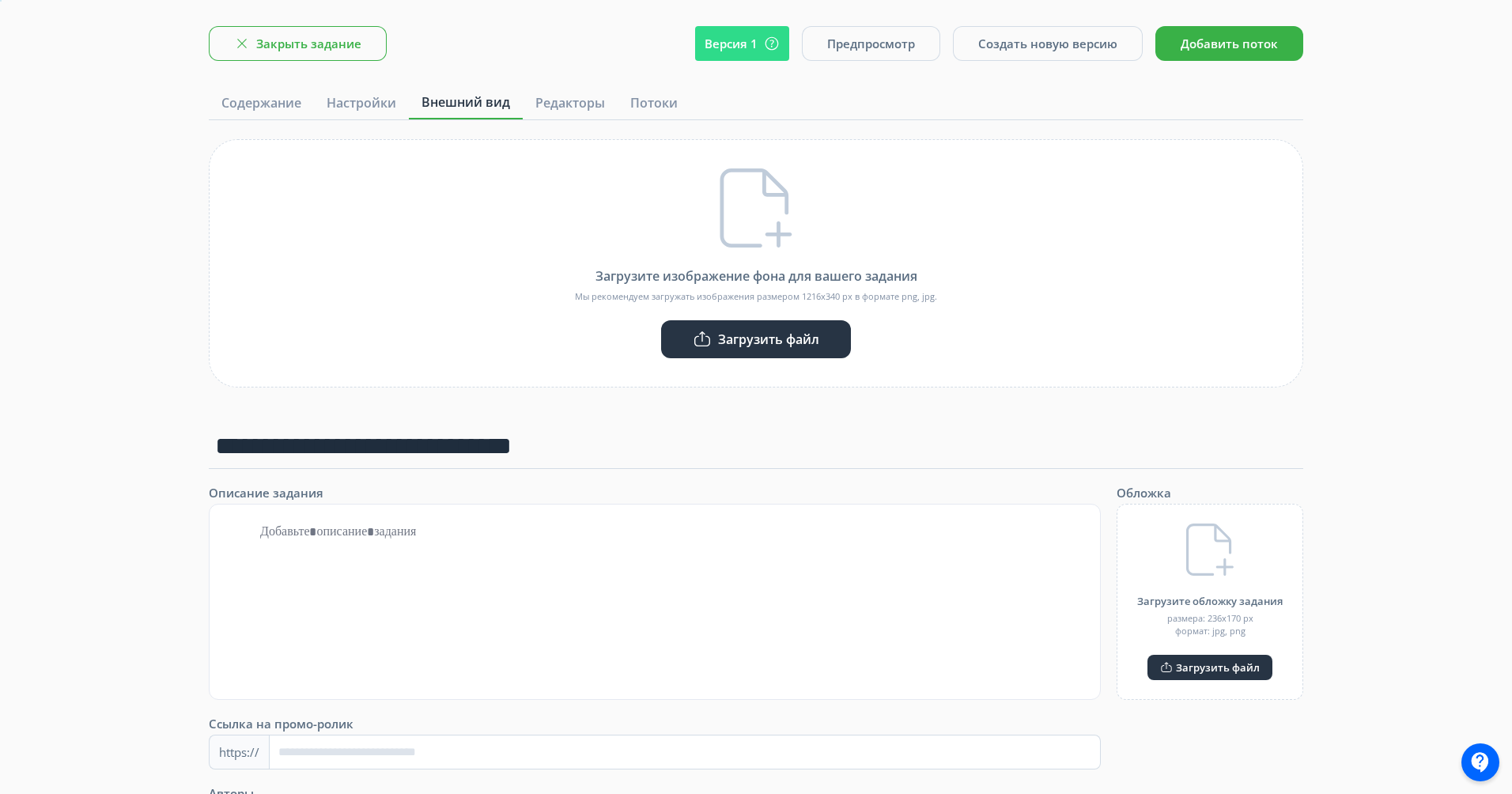
click at [365, 50] on button "Закрыть задание" at bounding box center [297, 43] width 178 height 35
